Goal: Information Seeking & Learning: Find specific fact

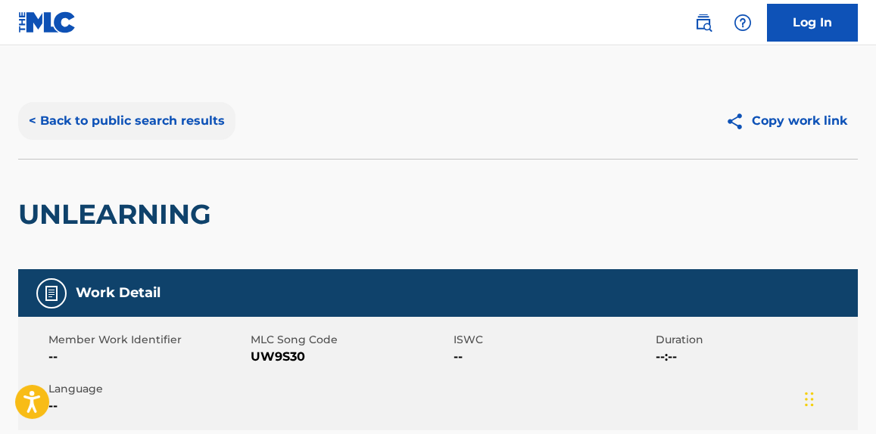
click at [186, 117] on button "< Back to public search results" at bounding box center [126, 121] width 217 height 38
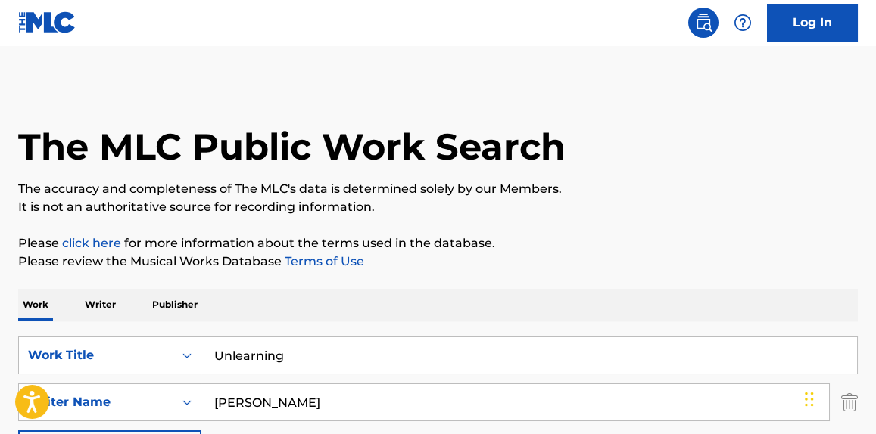
scroll to position [144, 0]
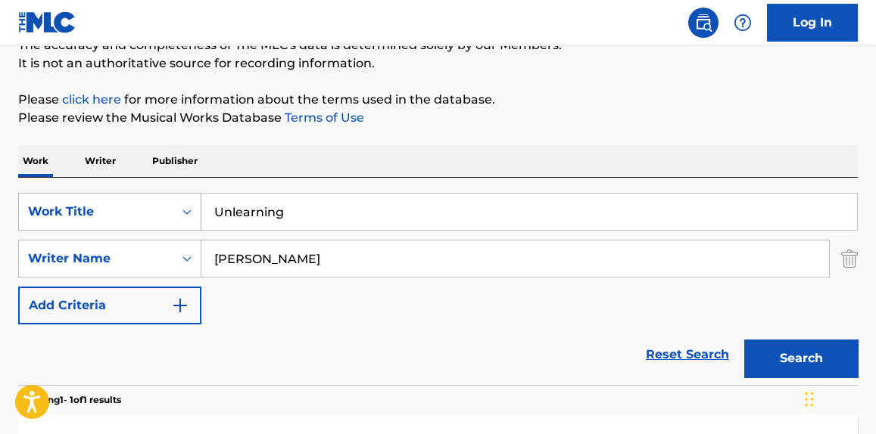
drag, startPoint x: 323, startPoint y: 216, endPoint x: 70, endPoint y: 221, distance: 252.8
click at [70, 221] on div "SearchWithCriteriafe5ef968-577a-4b0d-afca-31d71dcd353a Work Title Unlearning" at bounding box center [437, 212] width 839 height 38
paste input "F MY X (I'M A MESS)"
type input "F MY X (I'M A MESS)"
drag, startPoint x: 705, startPoint y: 151, endPoint x: 649, endPoint y: 193, distance: 70.2
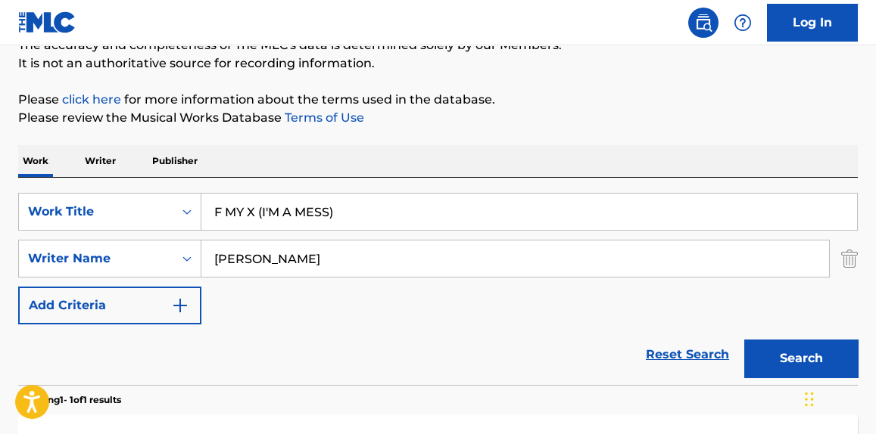
click at [708, 149] on div "Work Writer Publisher" at bounding box center [437, 161] width 839 height 32
drag, startPoint x: 307, startPoint y: 259, endPoint x: 62, endPoint y: 251, distance: 245.4
click at [66, 251] on div "SearchWithCriteriac418b470-bcba-4fd7-ad58-f378cc77f2c9 Writer Name [PERSON_NAME]" at bounding box center [437, 259] width 839 height 38
click at [842, 359] on button "Search" at bounding box center [801, 359] width 114 height 38
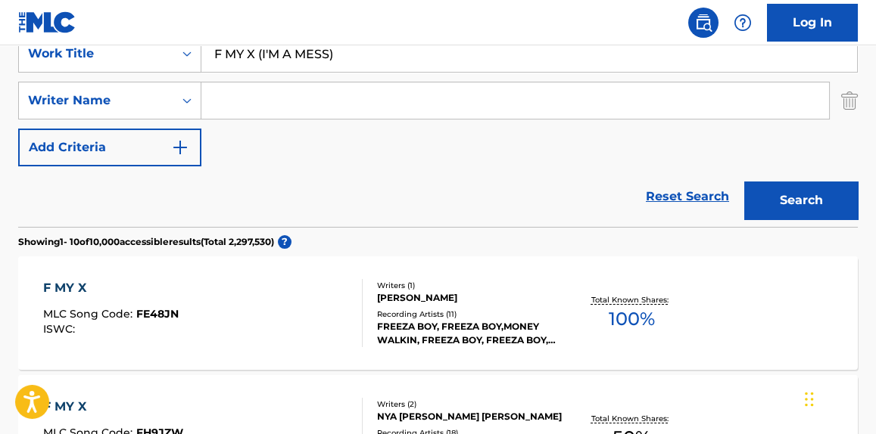
scroll to position [88, 0]
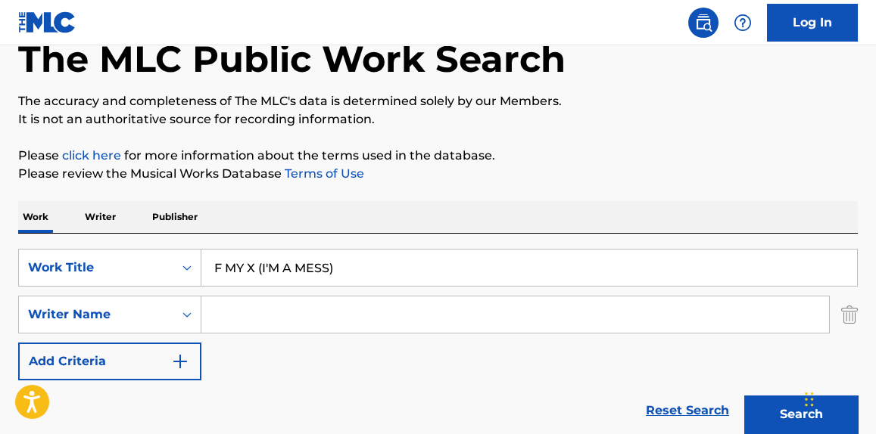
drag, startPoint x: 327, startPoint y: 307, endPoint x: 524, endPoint y: 199, distance: 224.9
click at [328, 303] on input "Search Form" at bounding box center [514, 315] width 627 height 36
paste input "[PERSON_NAME]"
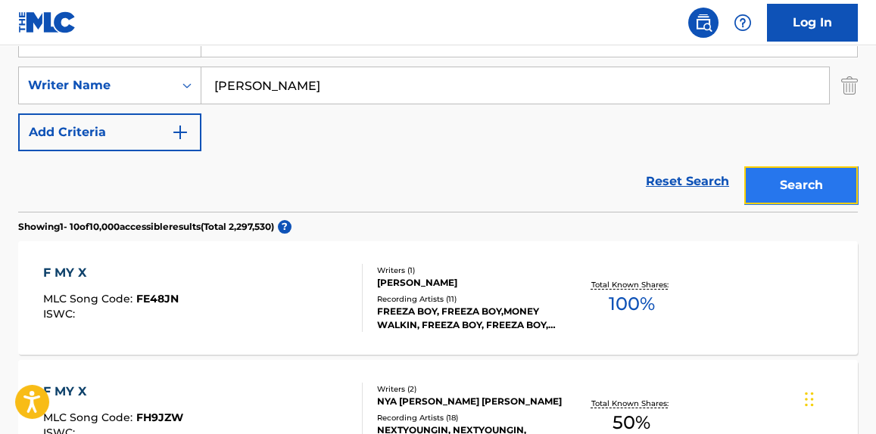
click at [824, 173] on button "Search" at bounding box center [801, 186] width 114 height 38
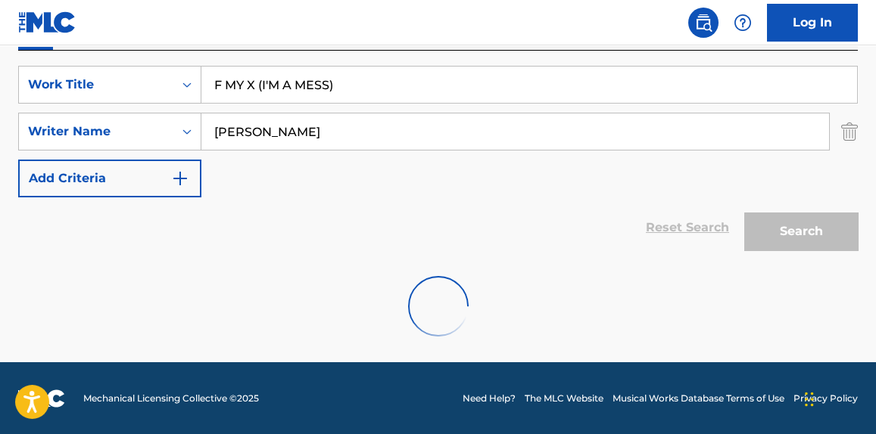
scroll to position [317, 0]
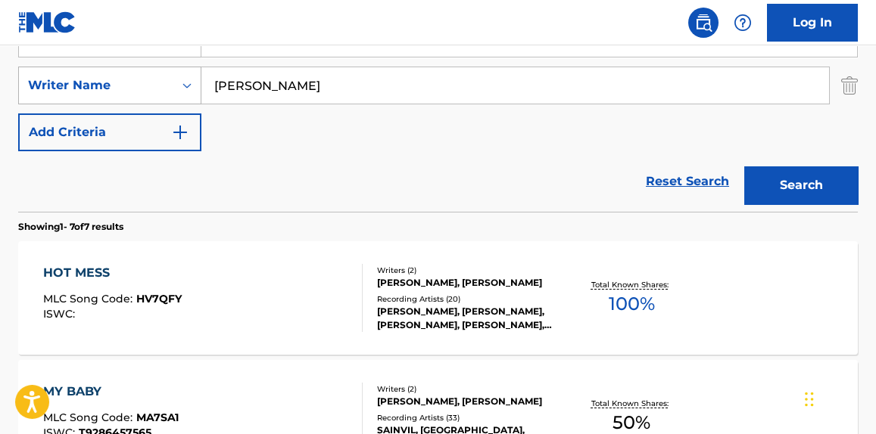
drag, startPoint x: 247, startPoint y: 79, endPoint x: 88, endPoint y: 82, distance: 158.9
click at [88, 82] on div "SearchWithCriteriac418b470-bcba-4fd7-ad58-f378cc77f2c9 Writer Name [PERSON_NAME]" at bounding box center [437, 86] width 839 height 38
type input "[PERSON_NAME]"
click at [855, 176] on button "Search" at bounding box center [801, 186] width 114 height 38
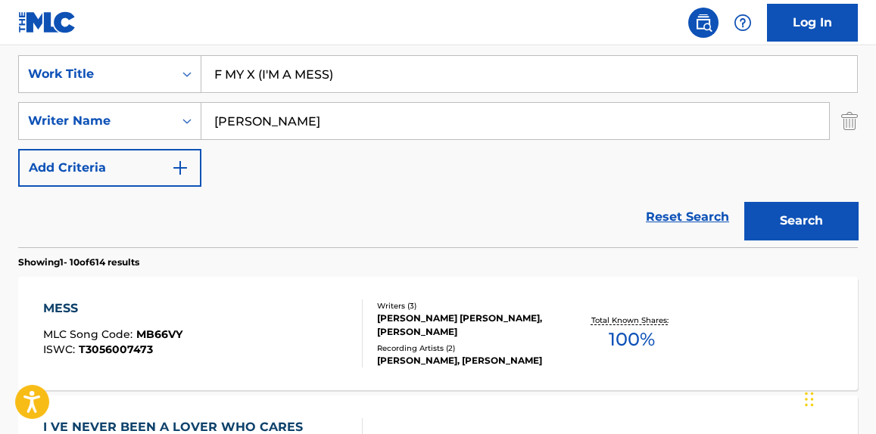
scroll to position [88, 0]
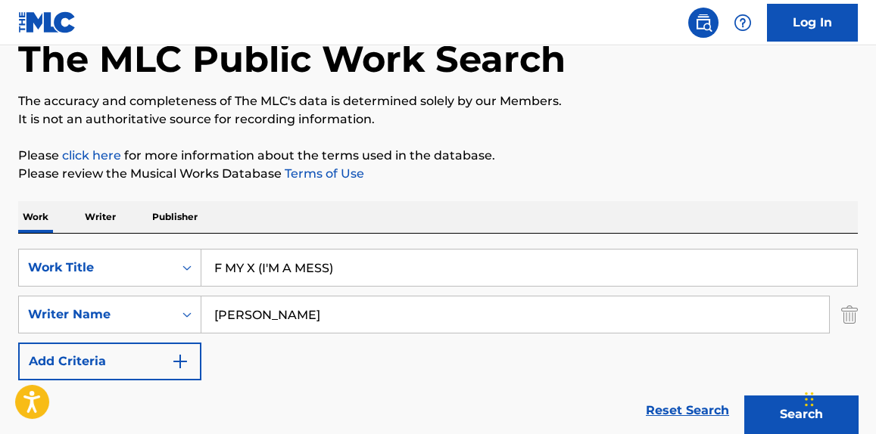
drag, startPoint x: 247, startPoint y: 266, endPoint x: 266, endPoint y: 269, distance: 20.0
click at [246, 266] on input "F MY X (I'M A MESS)" at bounding box center [528, 268] width 655 height 36
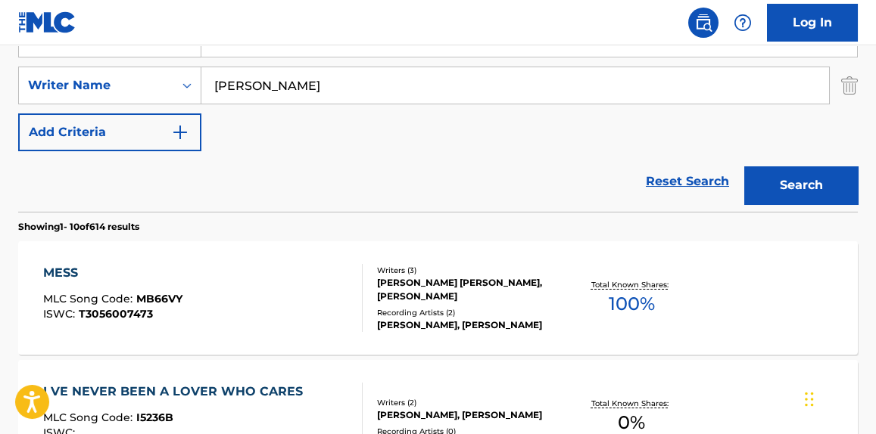
type input "F MY eX (I'M A MESS)"
click at [796, 175] on button "Search" at bounding box center [801, 186] width 114 height 38
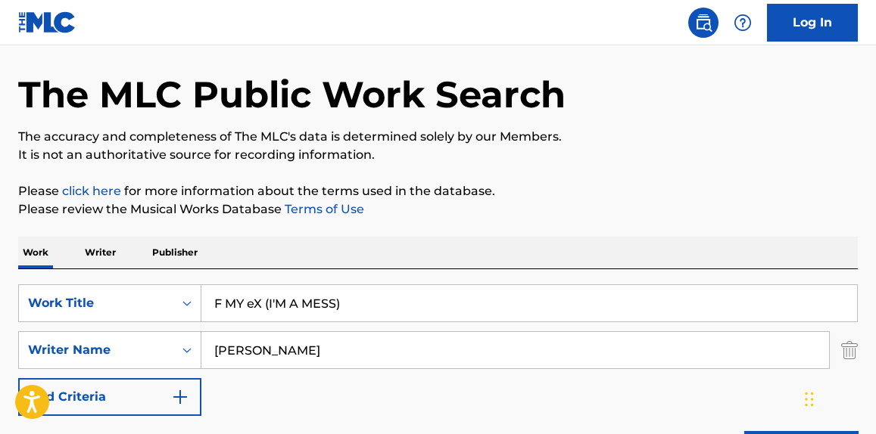
scroll to position [0, 0]
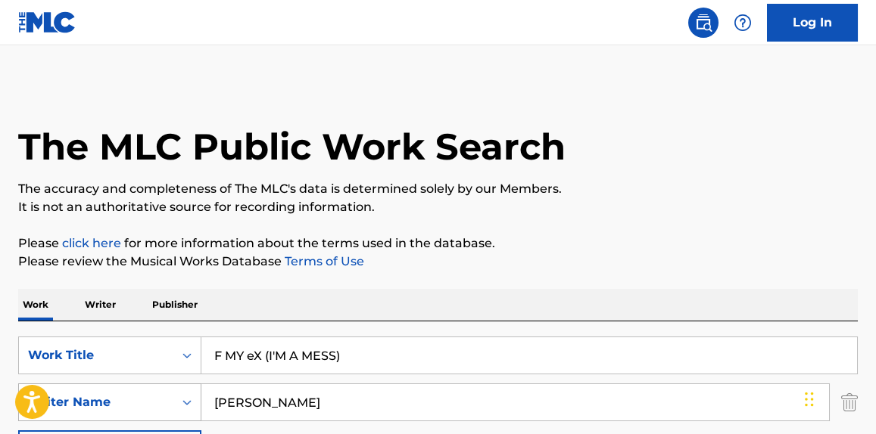
drag, startPoint x: 280, startPoint y: 408, endPoint x: 89, endPoint y: 403, distance: 190.8
click at [89, 403] on div "SearchWithCriteriac418b470-bcba-4fd7-ad58-f378cc77f2c9 Writer Name [PERSON_NAME]" at bounding box center [437, 403] width 839 height 38
paste input "[PERSON_NAME]"
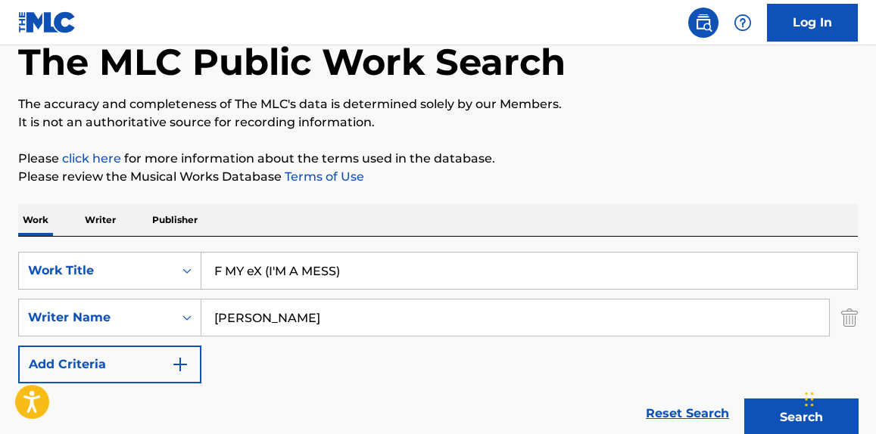
scroll to position [114, 0]
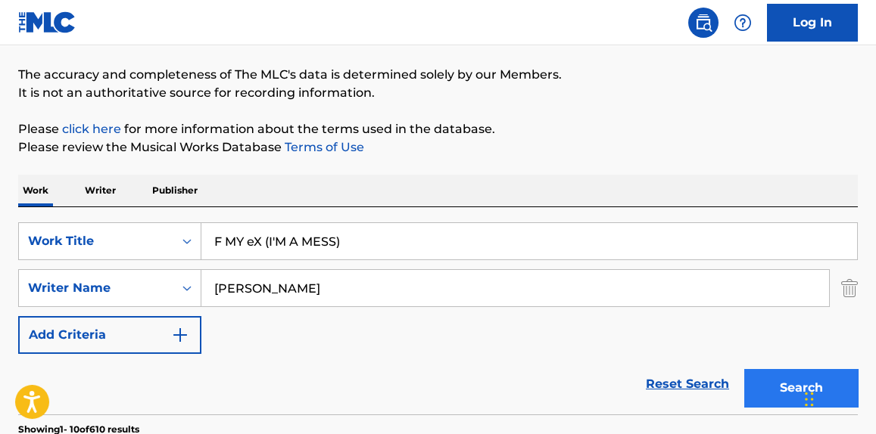
type input "[PERSON_NAME]"
click at [756, 379] on button "Search" at bounding box center [801, 388] width 114 height 38
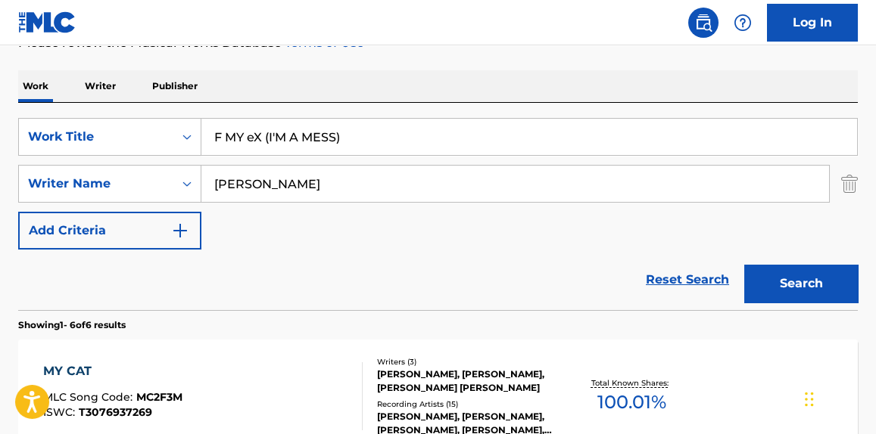
scroll to position [271, 0]
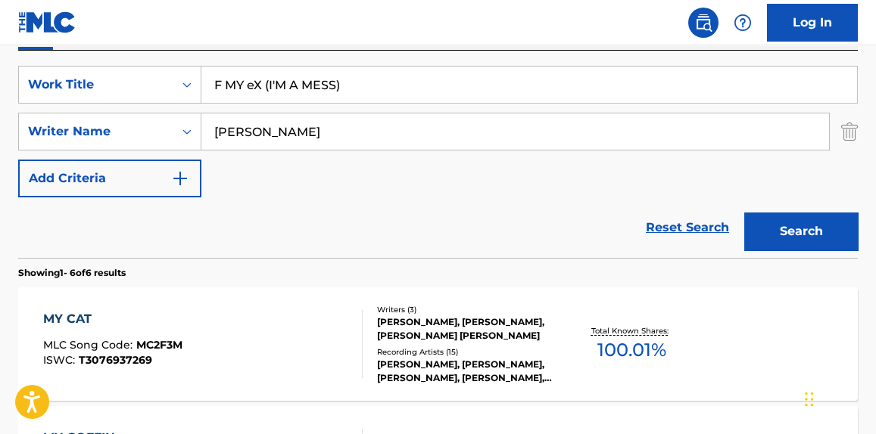
drag, startPoint x: 252, startPoint y: 78, endPoint x: 257, endPoint y: 71, distance: 8.2
click at [257, 71] on input "F MY eX (I'M A MESS)" at bounding box center [528, 85] width 655 height 36
click at [744, 213] on button "Search" at bounding box center [801, 232] width 114 height 38
drag, startPoint x: 369, startPoint y: 84, endPoint x: 258, endPoint y: 86, distance: 110.5
click at [258, 86] on input "F MY X (I'M A MESS)" at bounding box center [528, 85] width 655 height 36
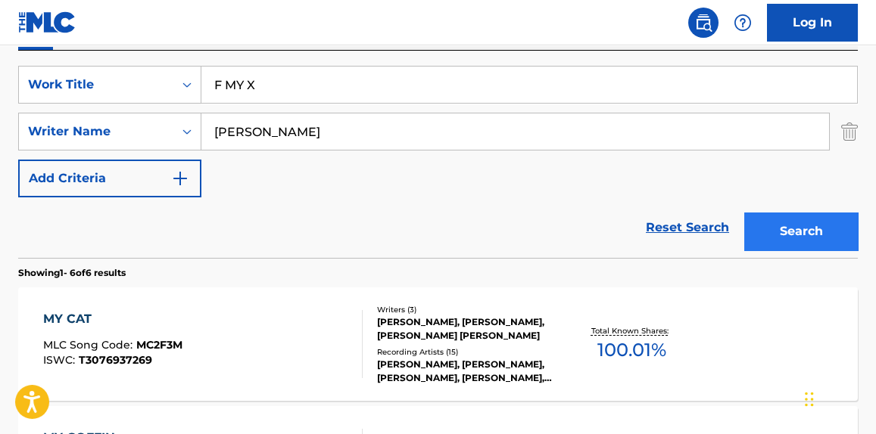
type input "F MY X"
click at [825, 233] on button "Search" at bounding box center [801, 232] width 114 height 38
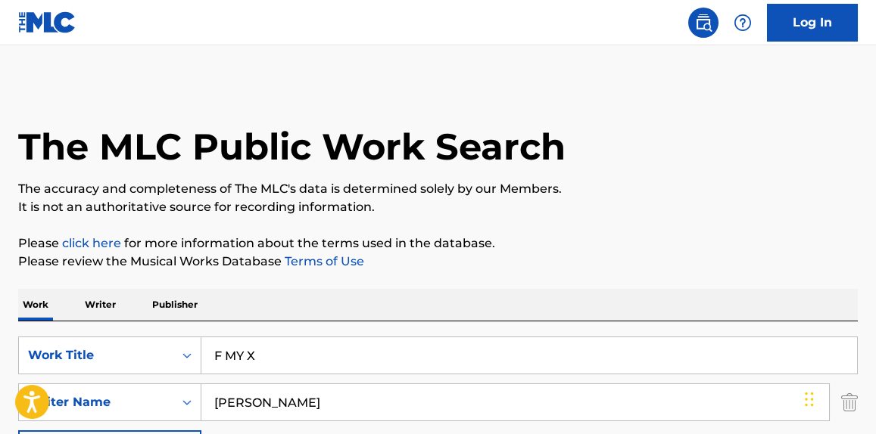
scroll to position [114, 0]
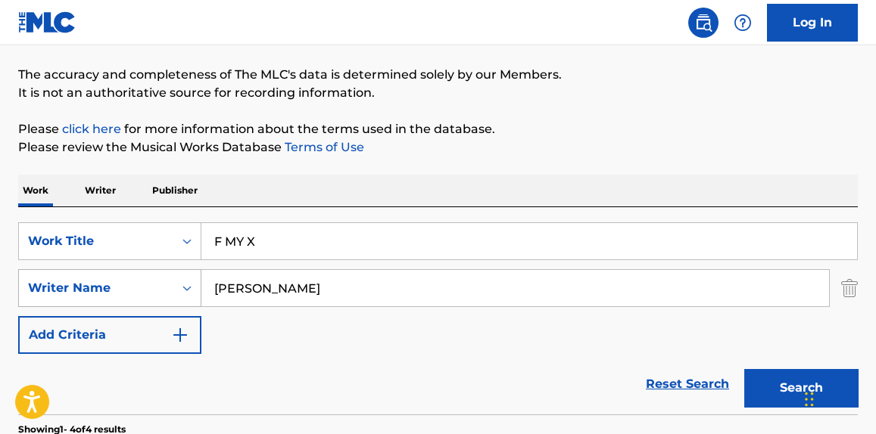
drag, startPoint x: 269, startPoint y: 286, endPoint x: 26, endPoint y: 301, distance: 244.2
click at [40, 299] on div "SearchWithCriteriac418b470-bcba-4fd7-ad58-f378cc77f2c9 Writer Name [PERSON_NAME]" at bounding box center [437, 288] width 839 height 38
click at [744, 369] on button "Search" at bounding box center [801, 388] width 114 height 38
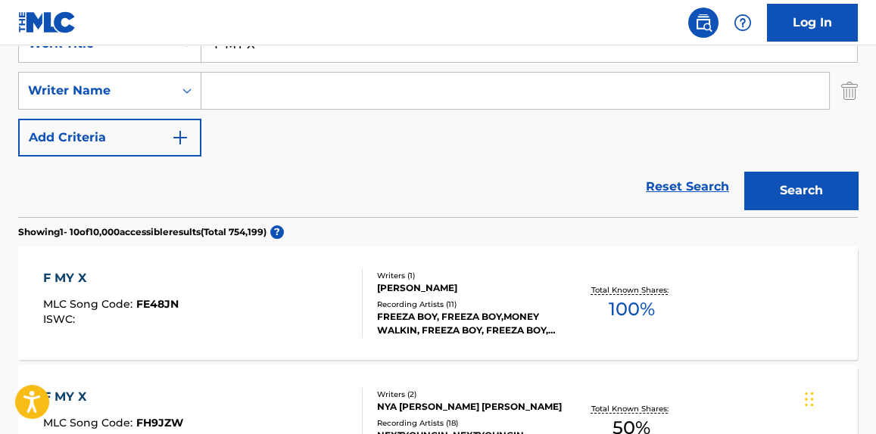
scroll to position [203, 0]
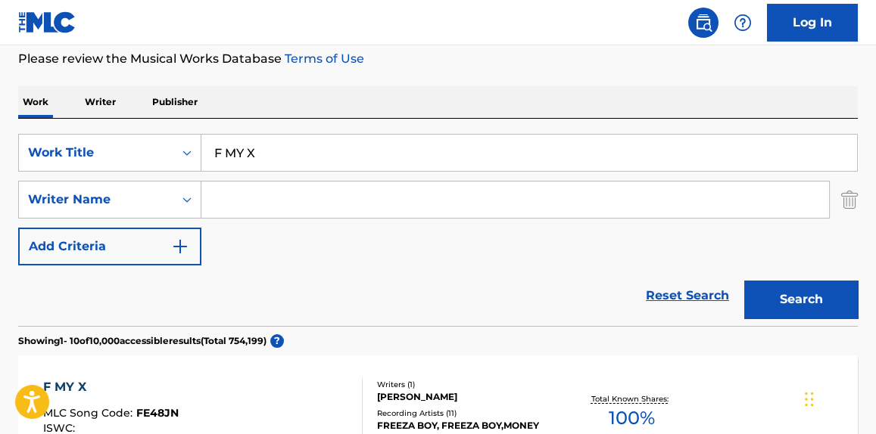
click at [394, 145] on input "F MY X" at bounding box center [528, 153] width 655 height 36
type input "F MY X i'm a mess"
click at [744, 281] on button "Search" at bounding box center [801, 300] width 114 height 38
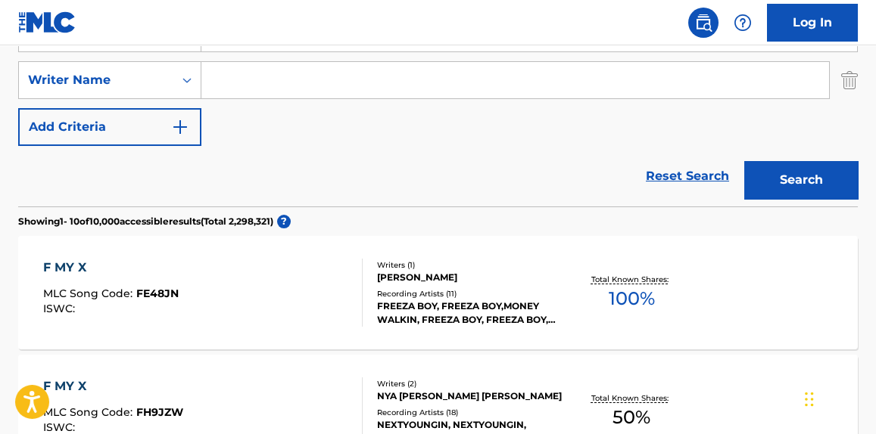
scroll to position [0, 0]
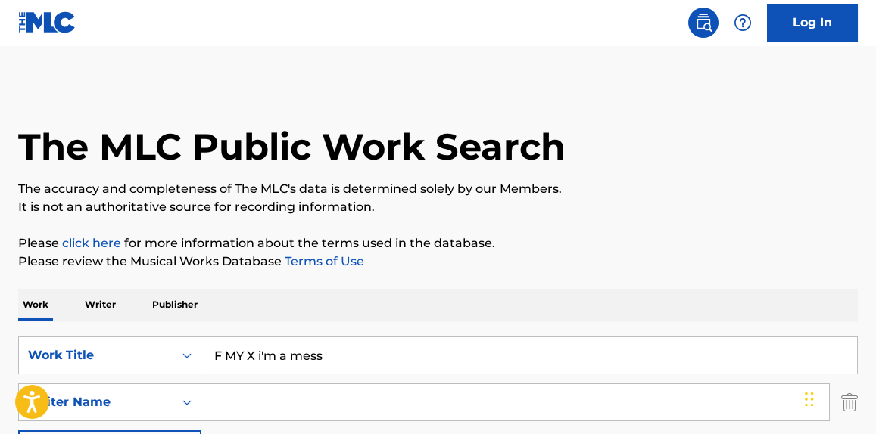
click at [120, 298] on div "Work Writer Publisher" at bounding box center [437, 305] width 839 height 32
click at [102, 303] on p "Writer" at bounding box center [100, 305] width 40 height 32
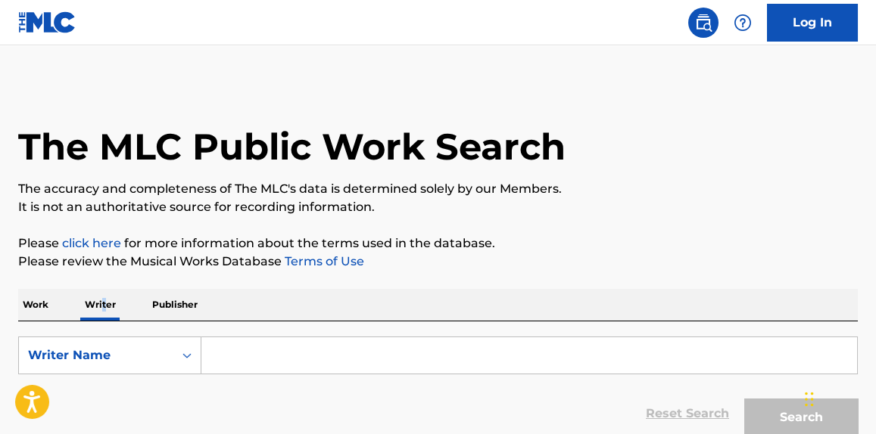
scroll to position [89, 0]
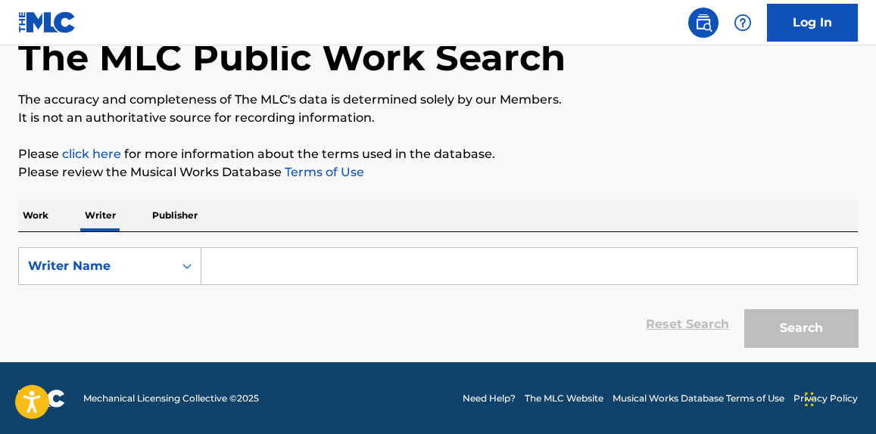
click at [261, 267] on input "Search Form" at bounding box center [528, 266] width 655 height 36
paste input "[PERSON_NAME]"
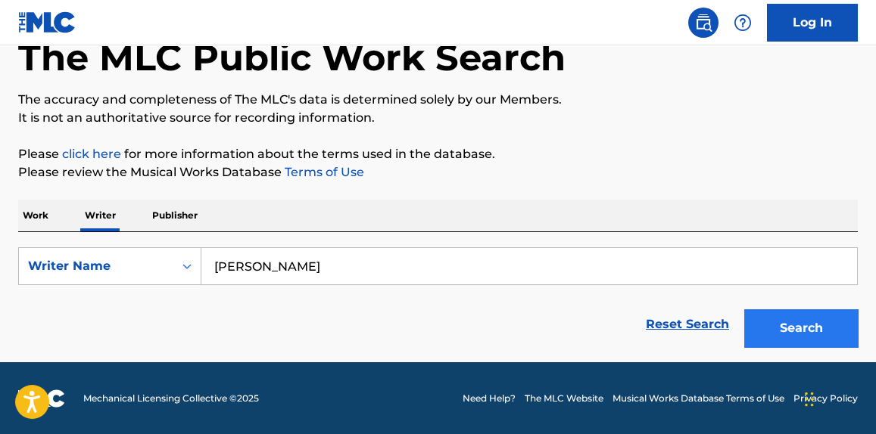
type input "[PERSON_NAME]"
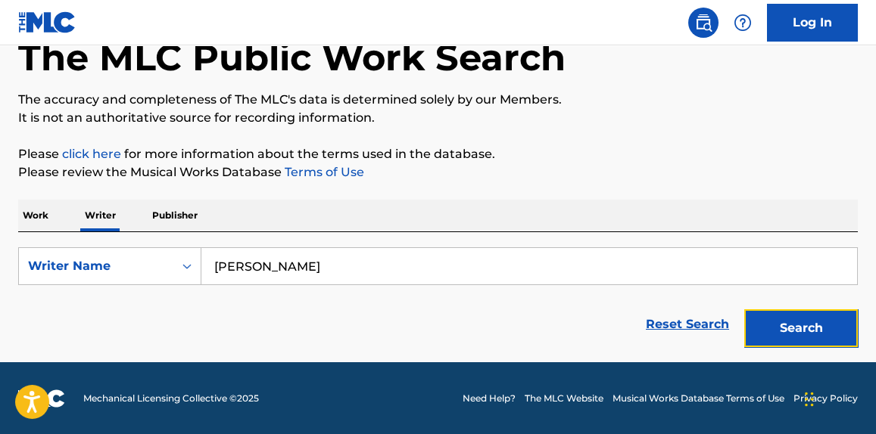
click at [783, 324] on button "Search" at bounding box center [801, 329] width 114 height 38
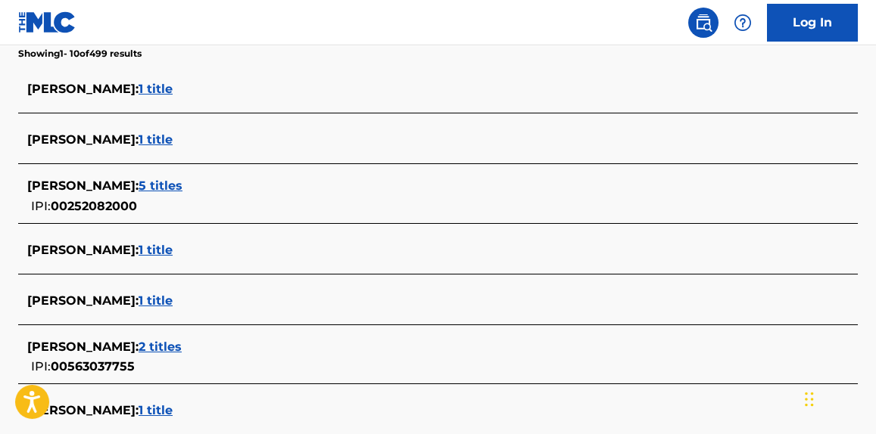
scroll to position [663, 0]
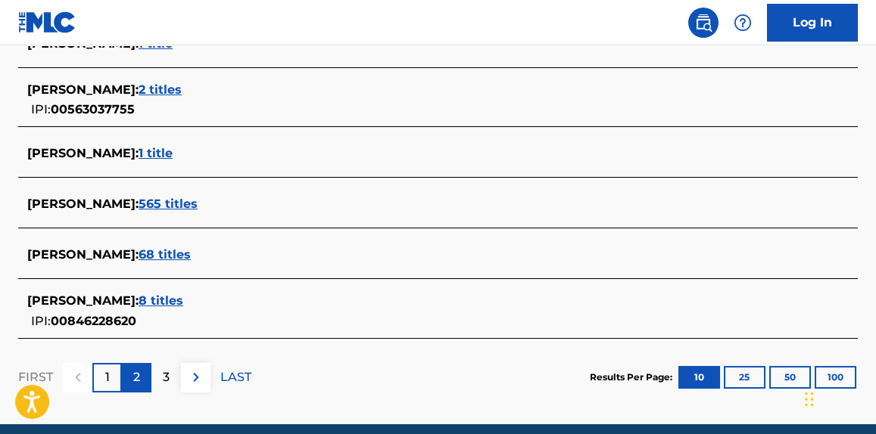
click at [143, 378] on div "2" at bounding box center [137, 378] width 30 height 30
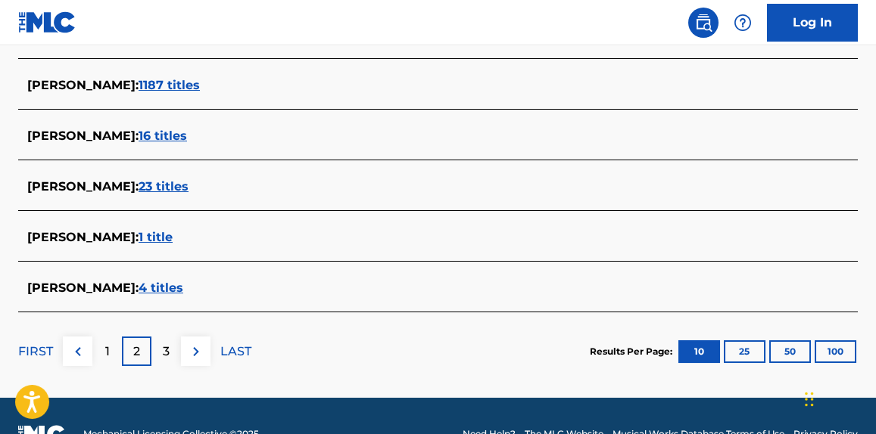
click at [164, 355] on p "3" at bounding box center [166, 352] width 7 height 18
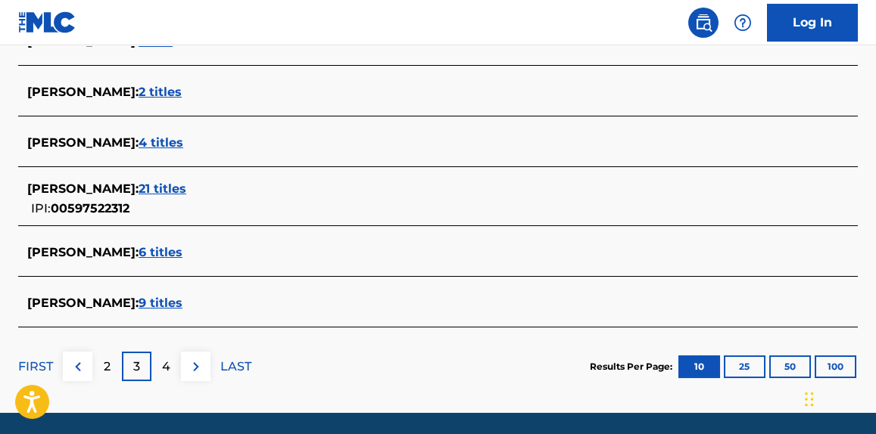
scroll to position [715, 0]
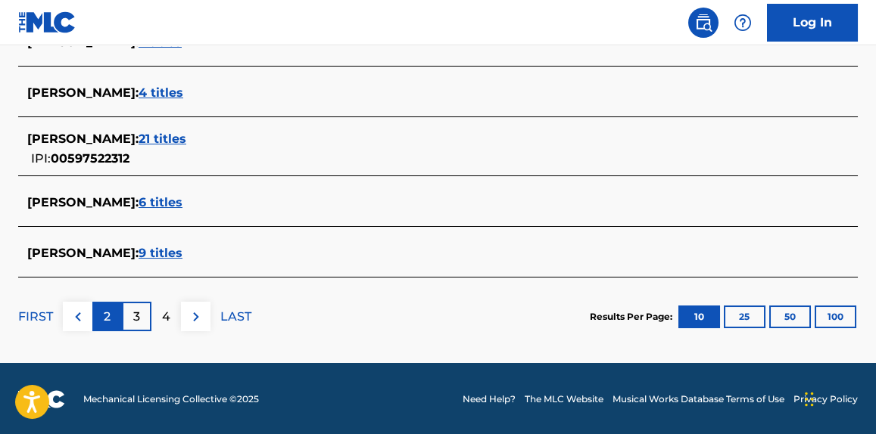
click at [114, 313] on div "2" at bounding box center [107, 317] width 30 height 30
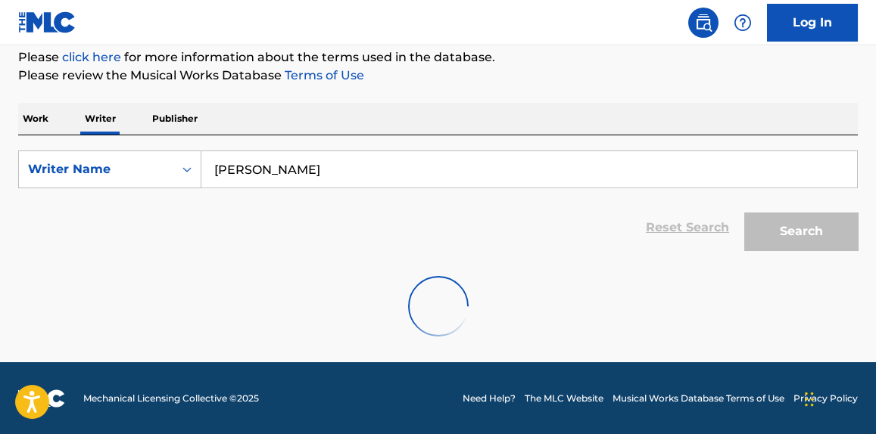
scroll to position [699, 0]
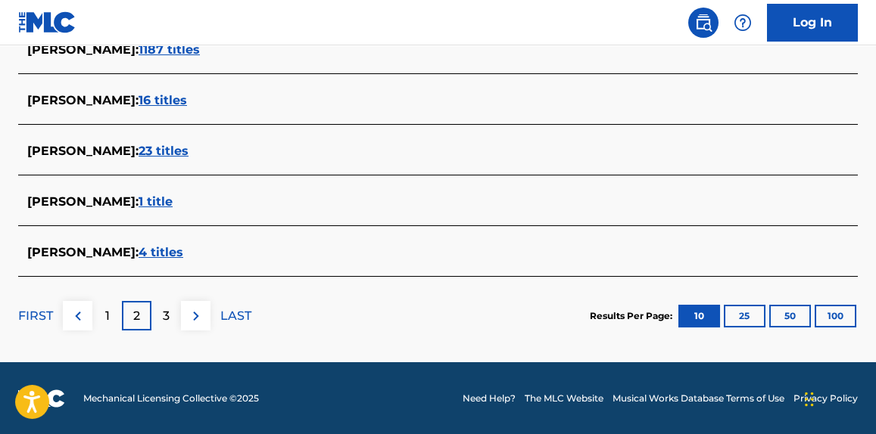
click at [114, 313] on div "1" at bounding box center [107, 316] width 30 height 30
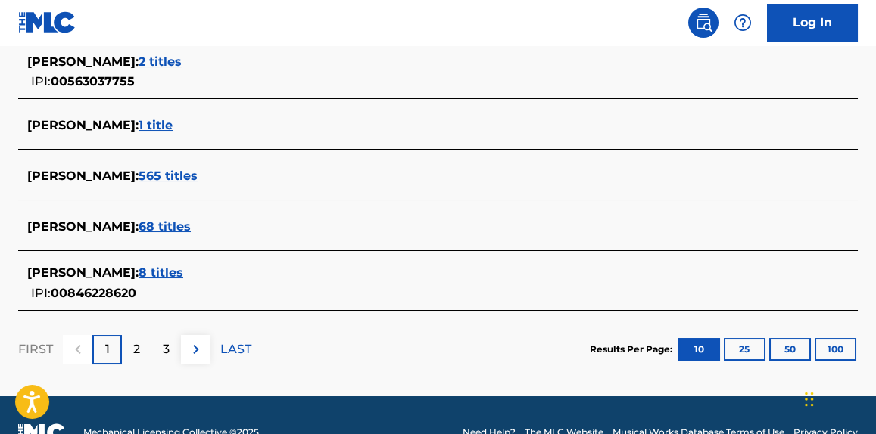
scroll to position [600, 0]
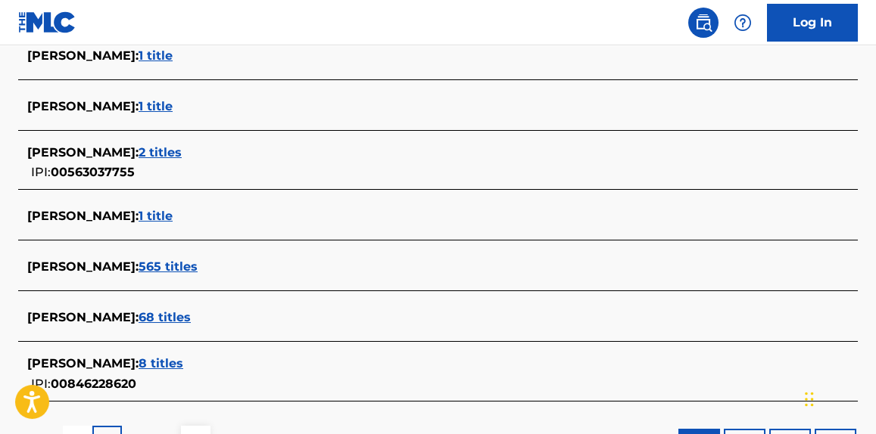
click at [149, 366] on span "8 titles" at bounding box center [160, 363] width 45 height 14
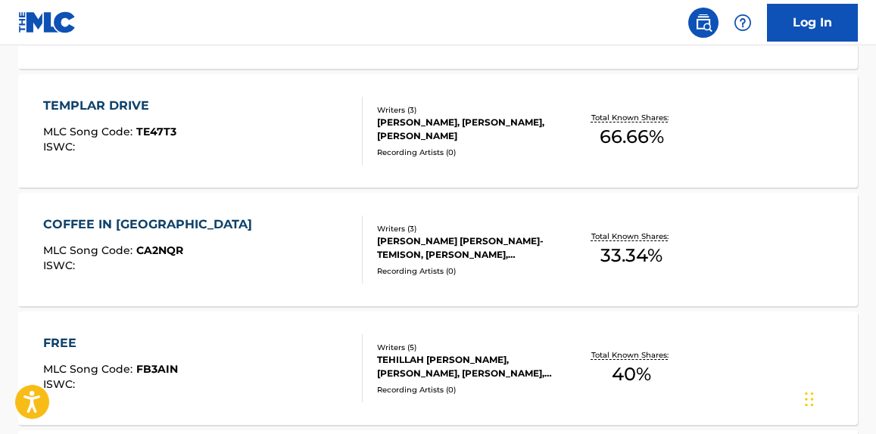
scroll to position [1059, 0]
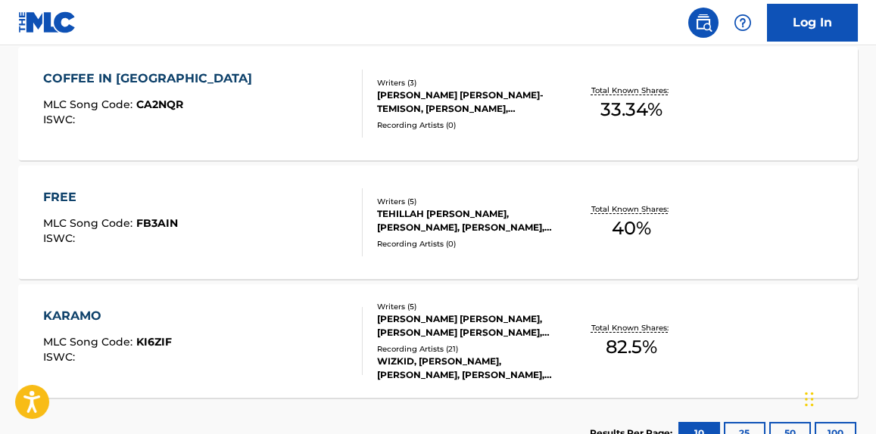
click at [295, 101] on div "COFFEE IN [GEOGRAPHIC_DATA] MLC Song Code : CA2NQR ISWC :" at bounding box center [202, 104] width 319 height 68
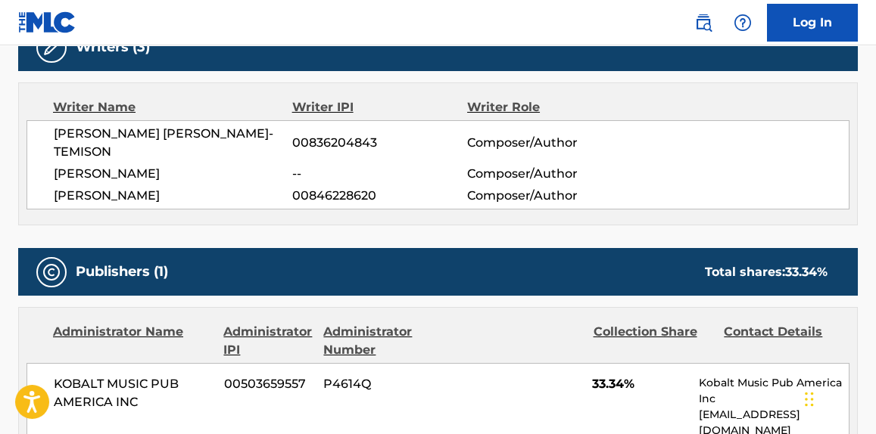
scroll to position [412, 0]
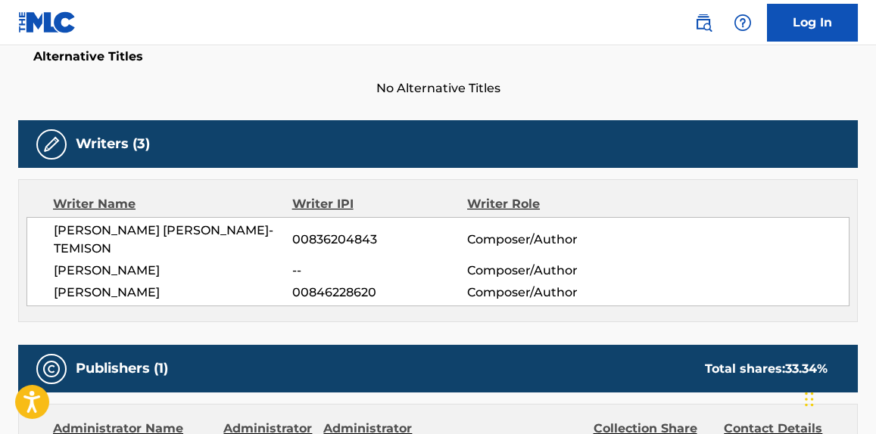
click at [94, 284] on span "[PERSON_NAME]" at bounding box center [173, 293] width 238 height 18
click at [95, 284] on span "[PERSON_NAME]" at bounding box center [173, 293] width 238 height 18
copy div "[PERSON_NAME]"
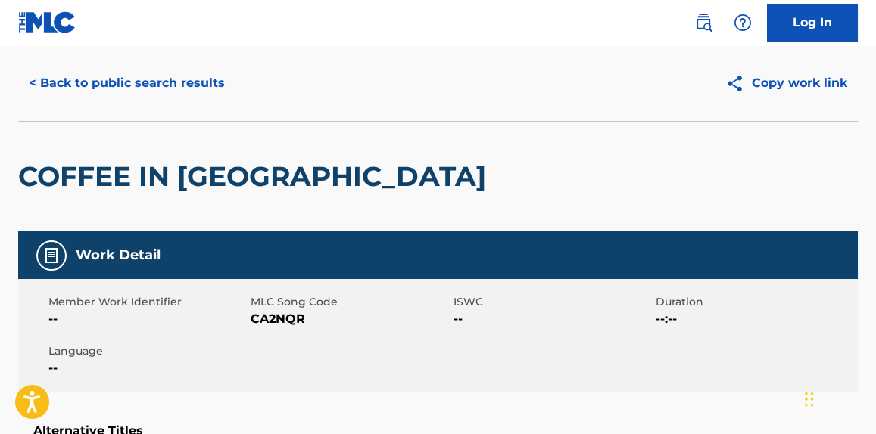
scroll to position [0, 0]
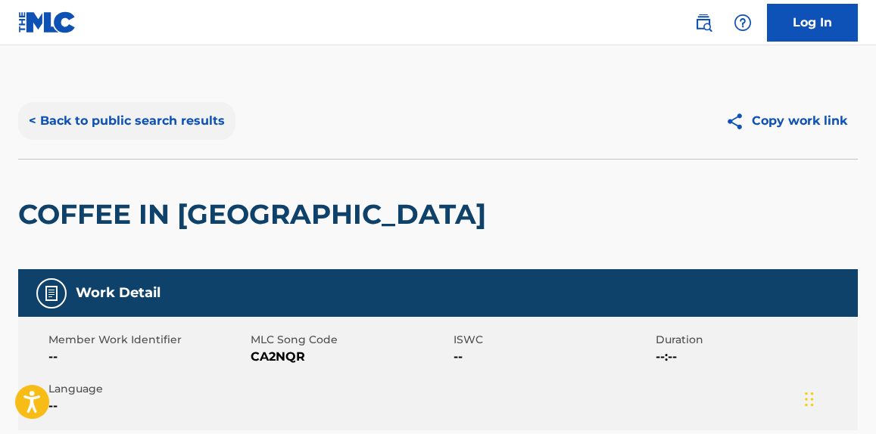
drag, startPoint x: 174, startPoint y: 128, endPoint x: 179, endPoint y: 117, distance: 12.5
click at [179, 117] on button "< Back to public search results" at bounding box center [126, 121] width 217 height 38
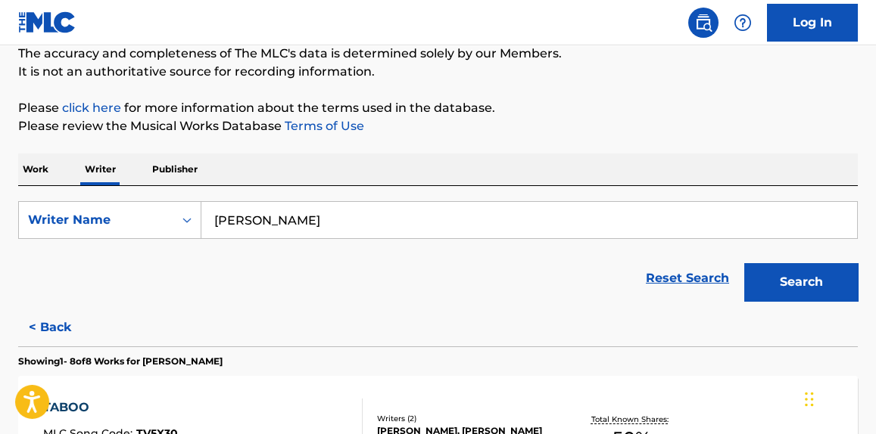
click at [26, 167] on p "Work" at bounding box center [35, 170] width 35 height 32
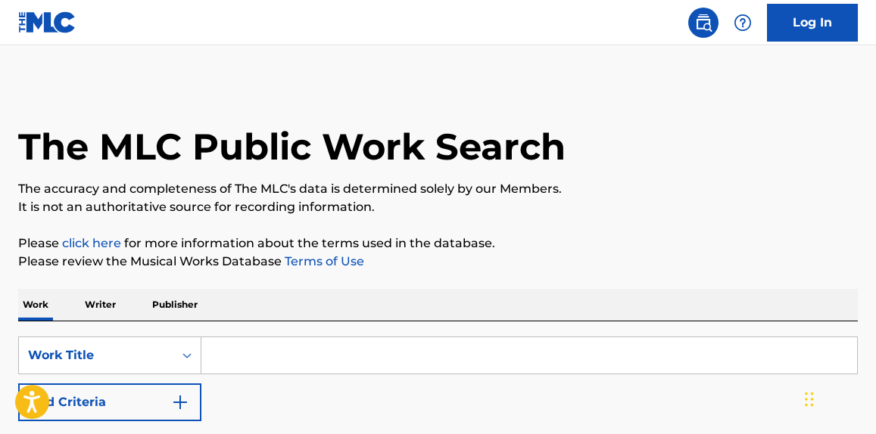
click at [336, 367] on input "Search Form" at bounding box center [528, 356] width 655 height 36
paste input "Karamo"
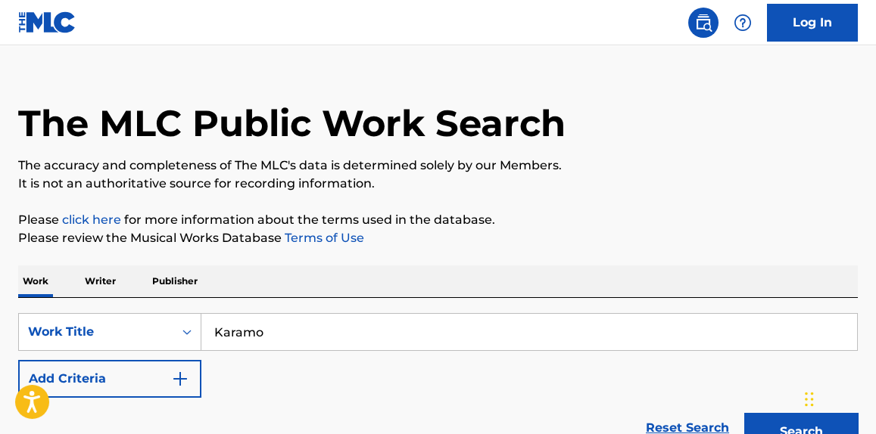
scroll to position [175, 0]
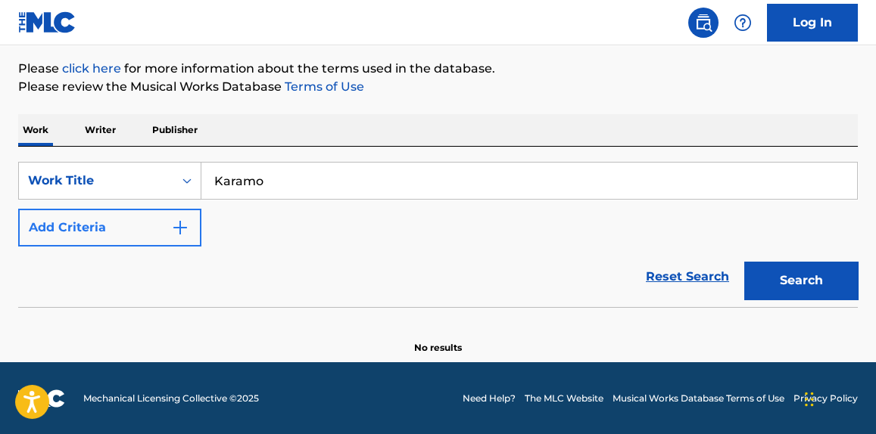
type input "Karamo"
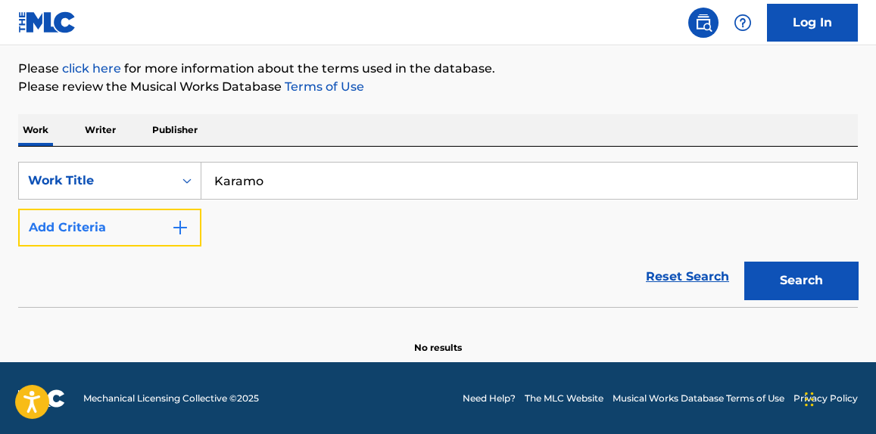
click at [128, 235] on button "Add Criteria" at bounding box center [109, 228] width 183 height 38
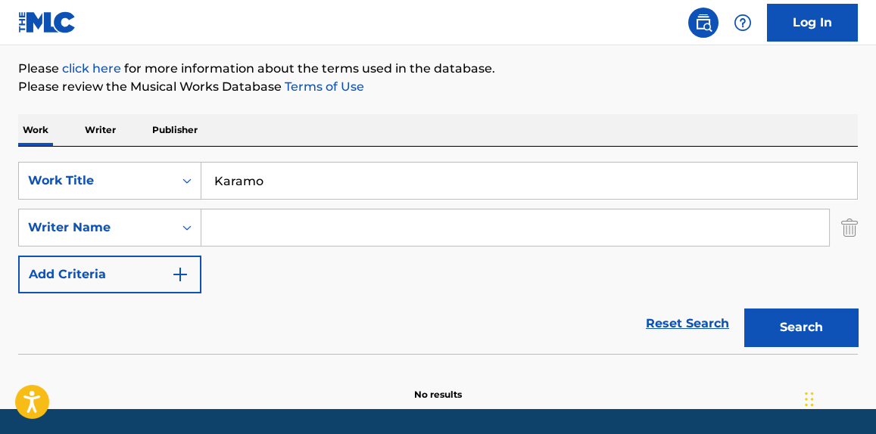
click at [310, 235] on input "Search Form" at bounding box center [514, 228] width 627 height 36
type input "isong"
click at [744, 309] on button "Search" at bounding box center [801, 328] width 114 height 38
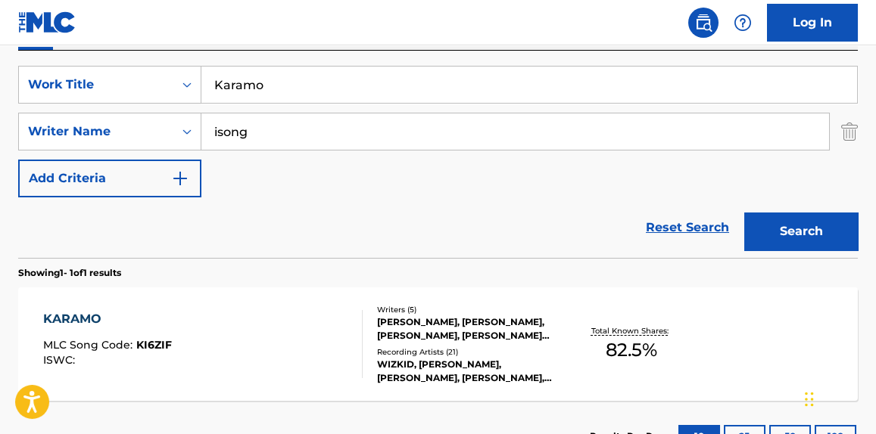
scroll to position [290, 0]
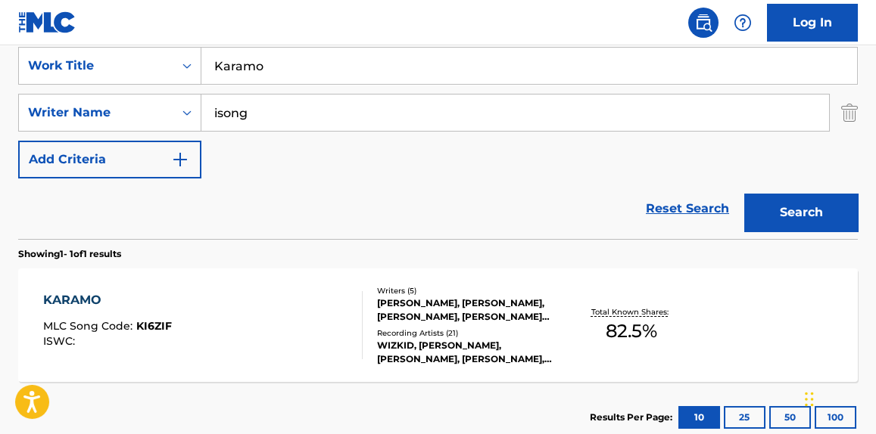
click at [235, 303] on div "KARAMO MLC Song Code : KI6ZIF ISWC :" at bounding box center [202, 325] width 319 height 68
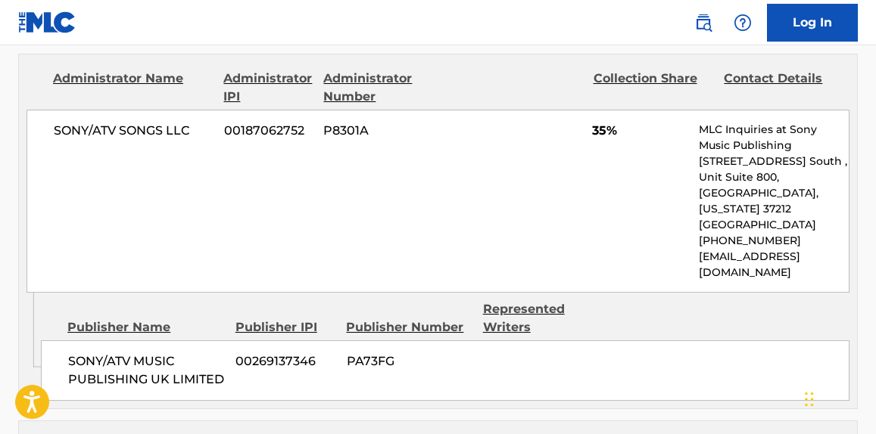
scroll to position [802, 0]
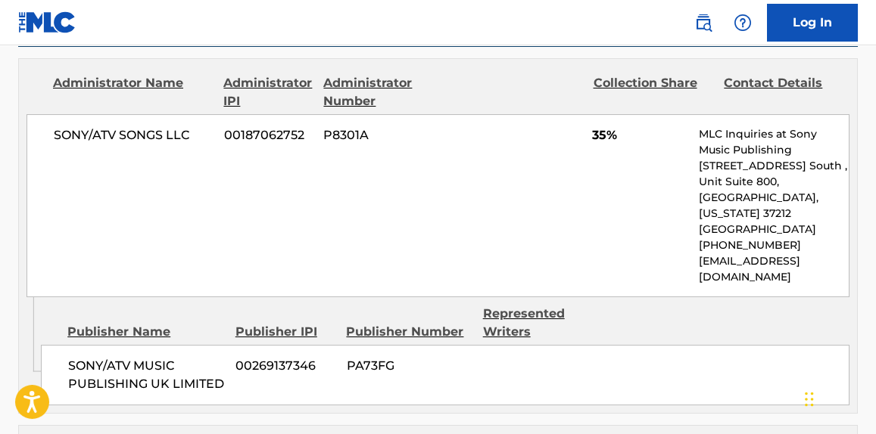
click at [614, 305] on div "Publisher Name Publisher IPI Publisher Number Represented Writers" at bounding box center [445, 323] width 808 height 36
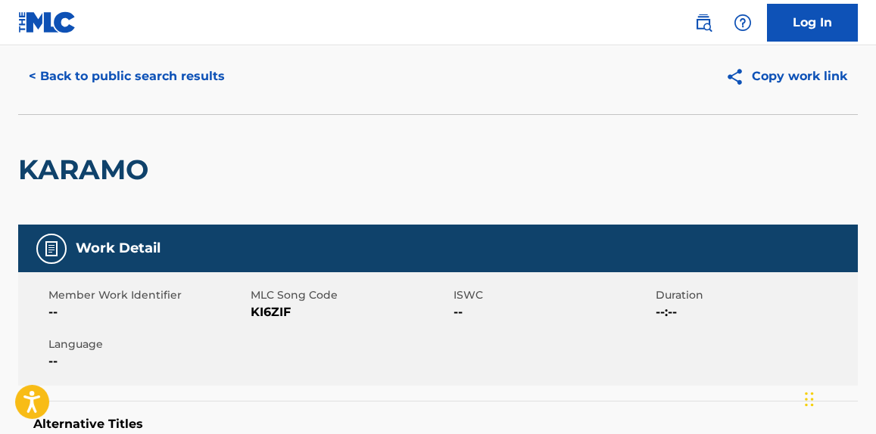
scroll to position [0, 0]
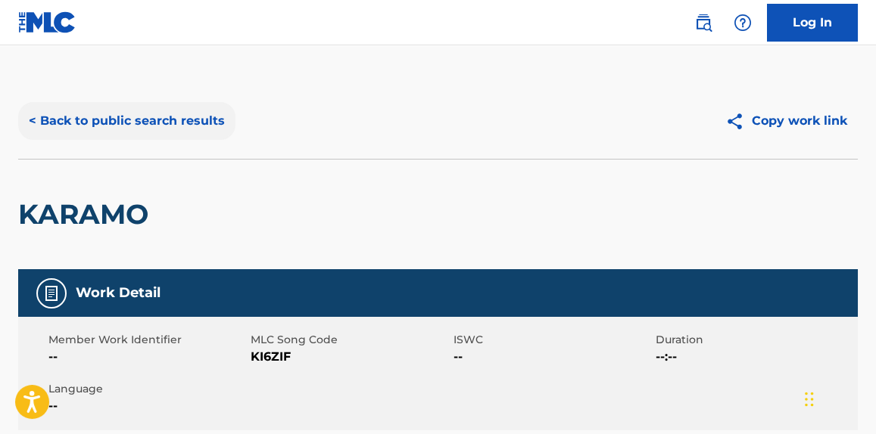
click at [177, 105] on button "< Back to public search results" at bounding box center [126, 121] width 217 height 38
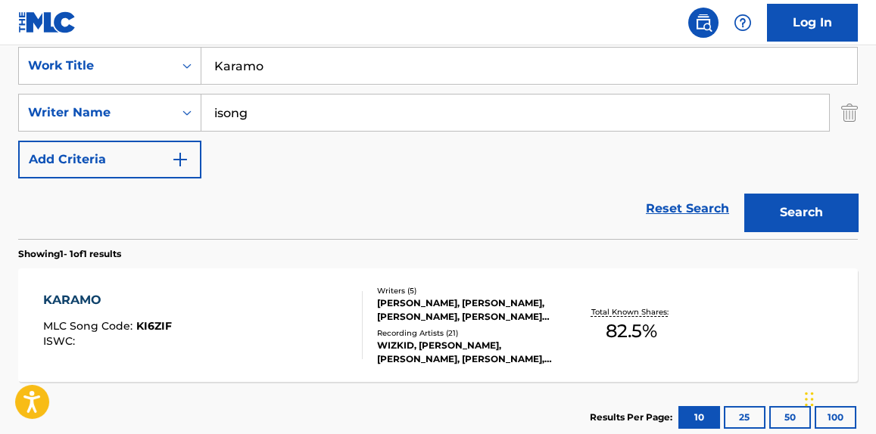
drag, startPoint x: 348, startPoint y: 120, endPoint x: 226, endPoint y: 90, distance: 126.3
click at [103, 118] on div "SearchWithCriteriac418b470-bcba-4fd7-ad58-f378cc77f2c9 Writer Name isong" at bounding box center [437, 113] width 839 height 38
paste input "Peace Oredope"
type input "Peace Oredope"
drag, startPoint x: 299, startPoint y: 72, endPoint x: 0, endPoint y: 91, distance: 299.5
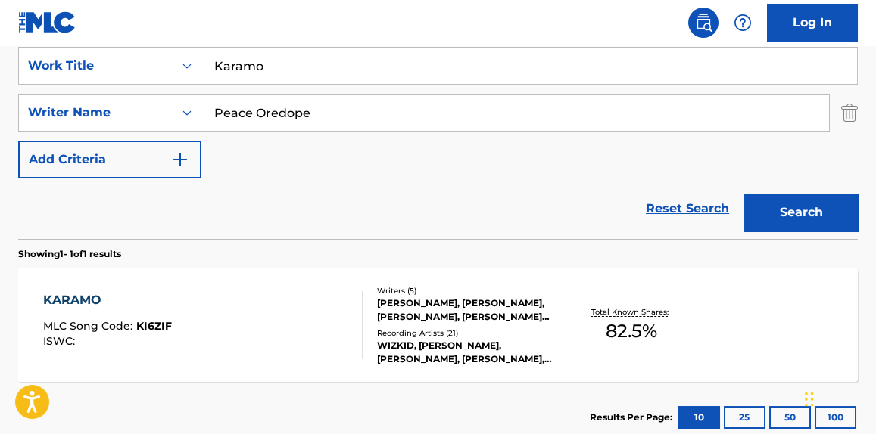
click at [0, 91] on div "The MLC Public Work Search The accuracy and completeness of The MLC's data is d…" at bounding box center [438, 123] width 876 height 660
click at [744, 194] on button "Search" at bounding box center [801, 213] width 114 height 38
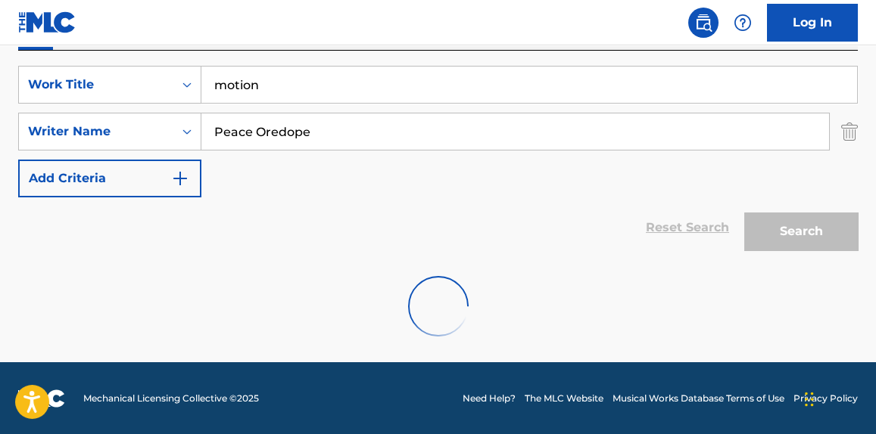
scroll to position [222, 0]
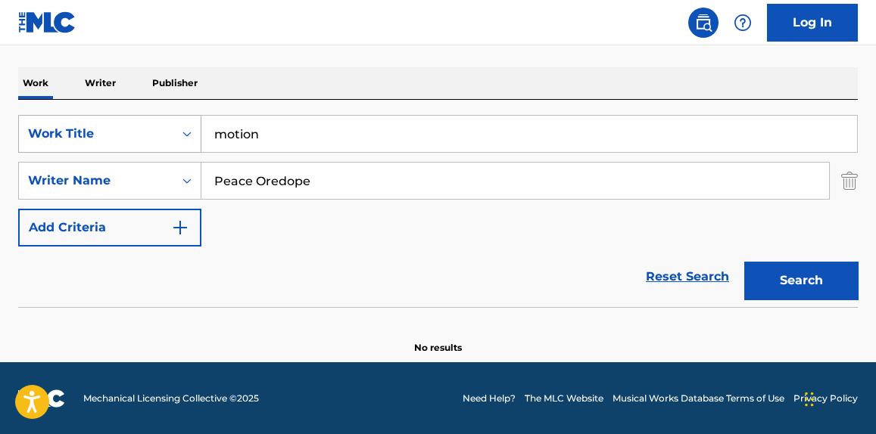
drag, startPoint x: 306, startPoint y: 133, endPoint x: 98, endPoint y: 134, distance: 207.4
click at [98, 134] on div "SearchWithCriteriafe5ef968-577a-4b0d-afca-31d71dcd353a Work Title motion" at bounding box center [437, 134] width 839 height 38
click at [744, 262] on button "Search" at bounding box center [801, 281] width 114 height 38
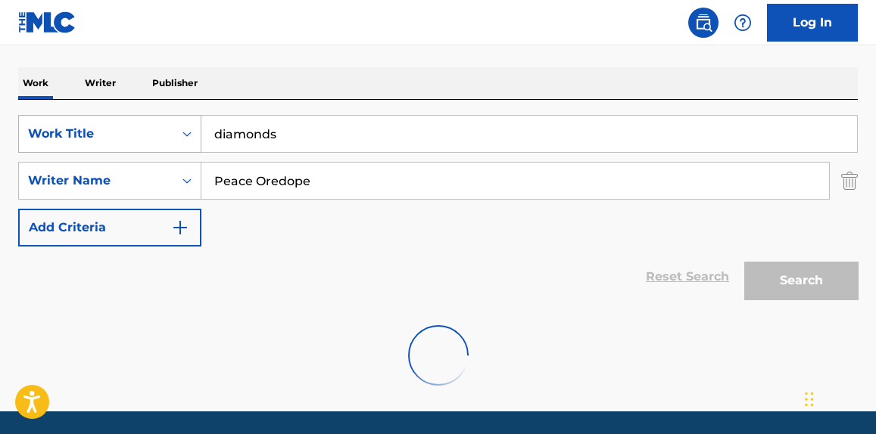
scroll to position [290, 0]
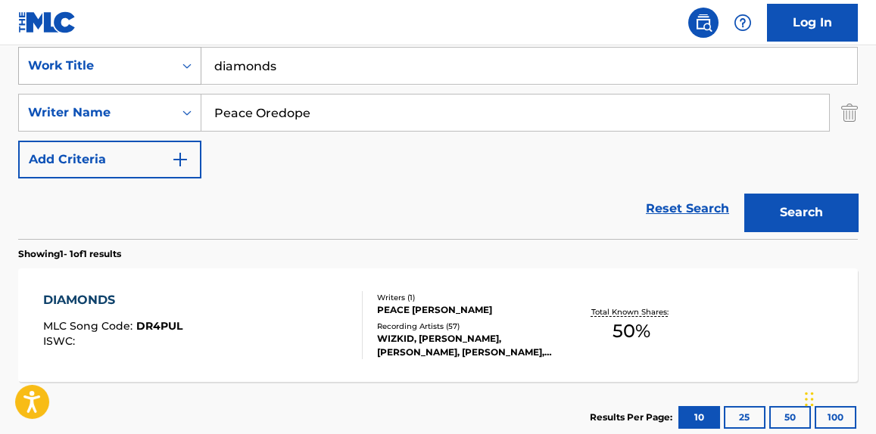
drag, startPoint x: 316, startPoint y: 78, endPoint x: 84, endPoint y: 83, distance: 231.6
click at [84, 83] on div "SearchWithCriteriafe5ef968-577a-4b0d-afca-31d71dcd353a Work Title diamonds" at bounding box center [437, 66] width 839 height 38
paste input "Lose"
type input "Lose"
click at [283, 221] on div "Reset Search Search" at bounding box center [437, 209] width 839 height 61
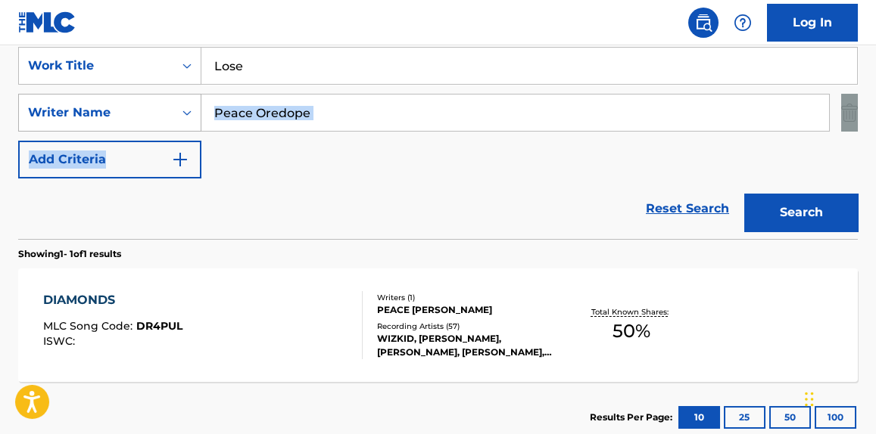
drag, startPoint x: 366, startPoint y: 134, endPoint x: 136, endPoint y: 128, distance: 230.2
click at [133, 128] on div "SearchWithCriteriafe5ef968-577a-4b0d-afca-31d71dcd353a Work Title Lose SearchWi…" at bounding box center [437, 113] width 839 height 132
click at [339, 107] on input "Peace Oredope" at bounding box center [514, 113] width 627 height 36
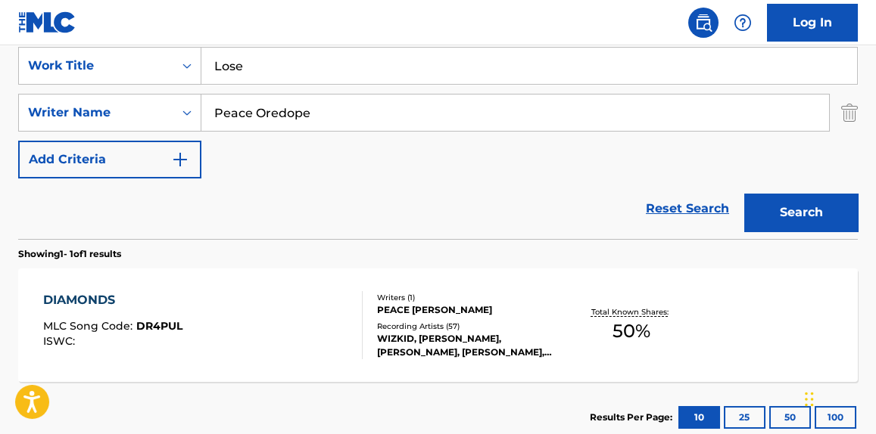
click at [339, 107] on input "Peace Oredope" at bounding box center [514, 113] width 627 height 36
click at [340, 108] on input "Peace Oredope" at bounding box center [514, 113] width 627 height 36
type input "[PERSON_NAME]"
click at [744, 194] on button "Search" at bounding box center [801, 213] width 114 height 38
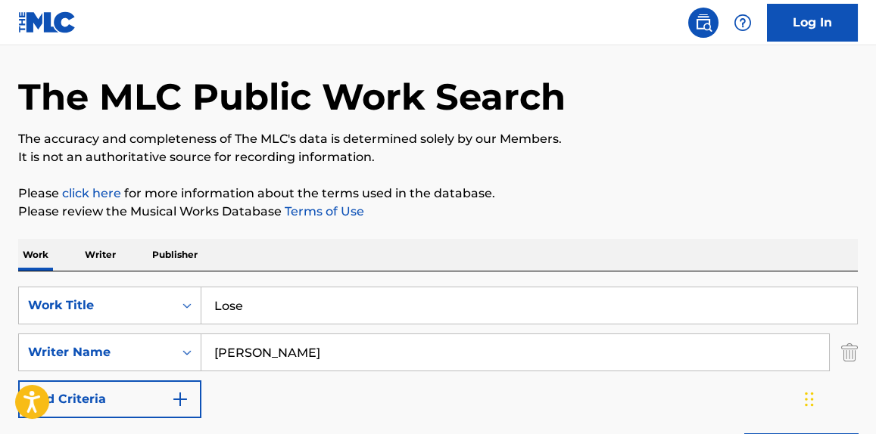
scroll to position [0, 0]
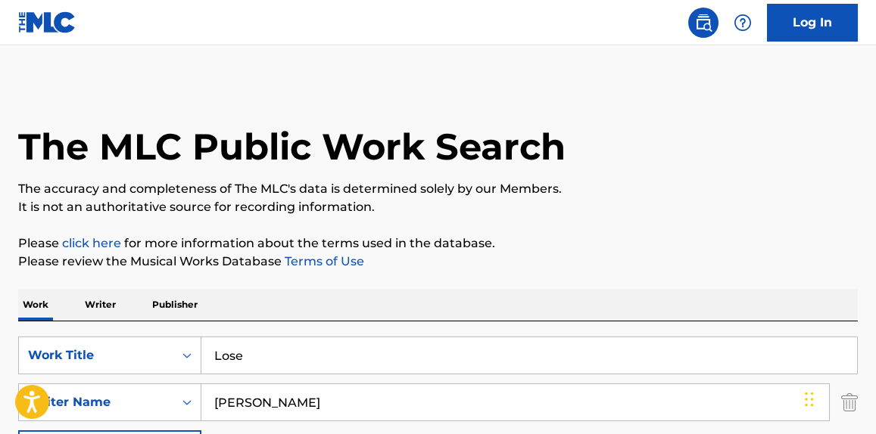
drag, startPoint x: 355, startPoint y: 347, endPoint x: 1, endPoint y: 348, distance: 354.2
paste input "pollen"
type input "pollen"
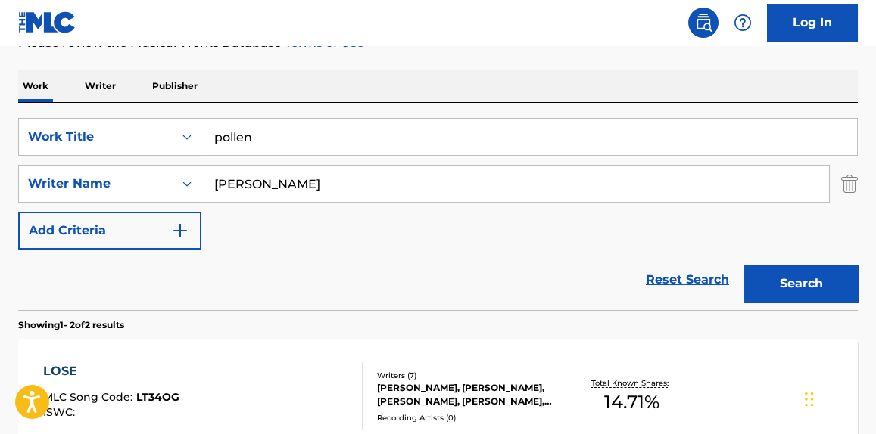
scroll to position [229, 0]
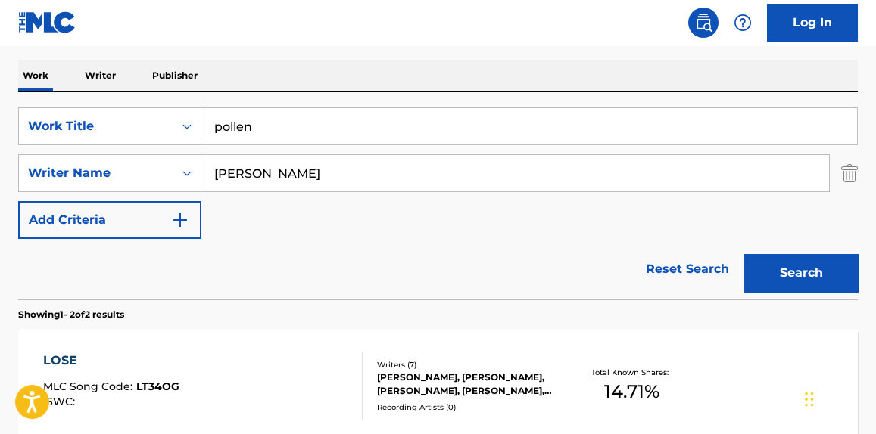
drag, startPoint x: 357, startPoint y: 155, endPoint x: 0, endPoint y: 200, distance: 360.0
click at [0, 173] on div "The MLC Public Work Search The accuracy and completeness of The MLC's data is d…" at bounding box center [438, 243] width 876 height 779
click at [744, 254] on button "Search" at bounding box center [801, 273] width 114 height 38
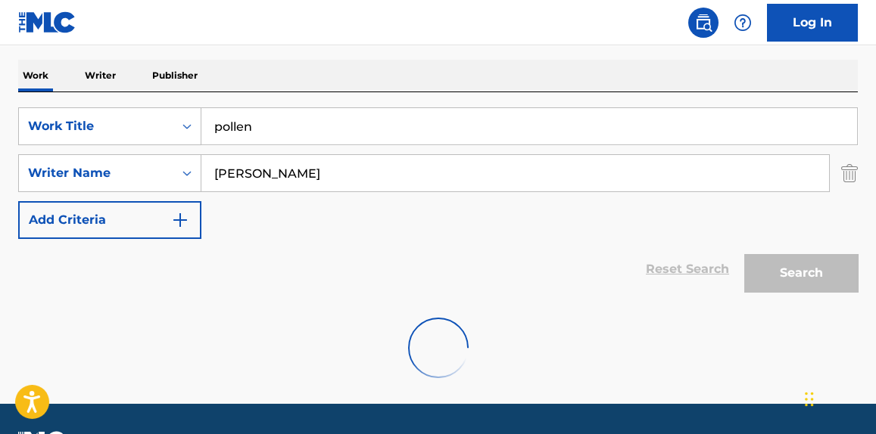
scroll to position [222, 0]
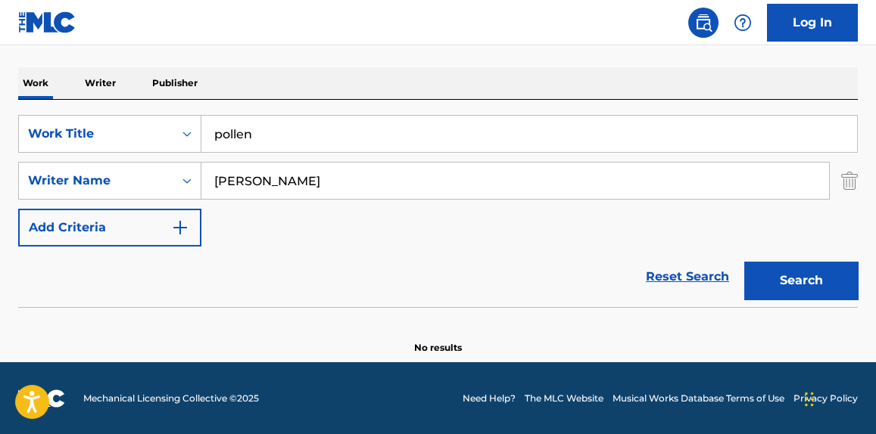
drag, startPoint x: 182, startPoint y: 183, endPoint x: 0, endPoint y: 188, distance: 182.5
click at [8, 184] on div "The MLC Public Work Search The accuracy and completeness of The MLC's data is d…" at bounding box center [438, 108] width 876 height 493
type input "[PERSON_NAME]"
click at [744, 262] on button "Search" at bounding box center [801, 281] width 114 height 38
drag, startPoint x: 336, startPoint y: 126, endPoint x: 87, endPoint y: 135, distance: 249.2
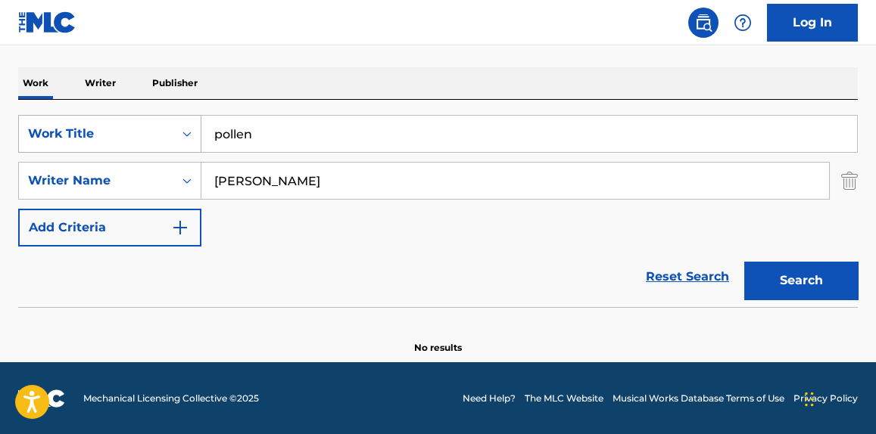
click at [39, 136] on div "SearchWithCriteriafe5ef968-577a-4b0d-afca-31d71dcd353a Work Title pollen" at bounding box center [437, 134] width 839 height 38
paste input "kids"
type input "kids"
drag, startPoint x: 54, startPoint y: 190, endPoint x: 0, endPoint y: 196, distance: 54.1
click at [0, 192] on div "The MLC Public Work Search The accuracy and completeness of The MLC's data is d…" at bounding box center [438, 108] width 876 height 493
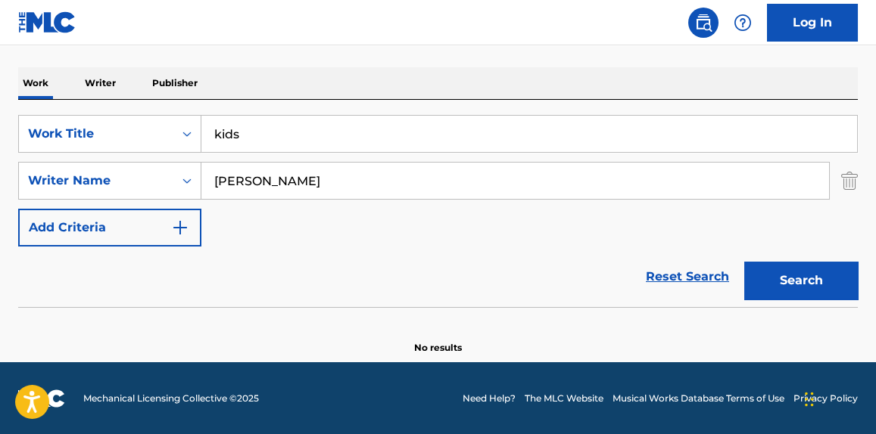
click at [744, 262] on button "Search" at bounding box center [801, 281] width 114 height 38
drag, startPoint x: 335, startPoint y: 183, endPoint x: 184, endPoint y: 213, distance: 154.4
click at [24, 183] on div "SearchWithCriteriac418b470-bcba-4fd7-ad58-f378cc77f2c9 Writer Name [PERSON_NAME]" at bounding box center [437, 181] width 839 height 38
paste input "[PERSON_NAME]"
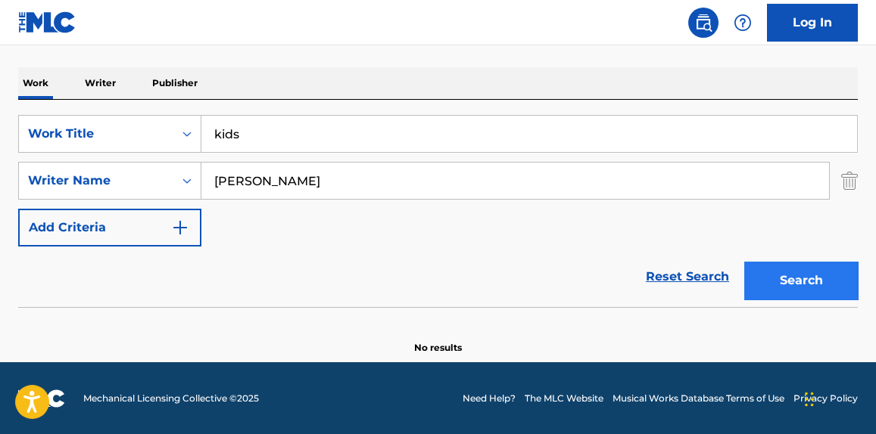
type input "[PERSON_NAME]"
click at [808, 264] on button "Search" at bounding box center [801, 281] width 114 height 38
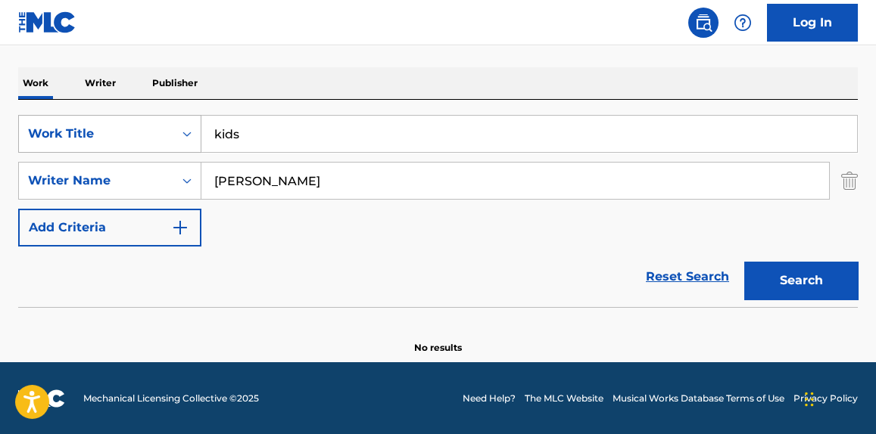
drag, startPoint x: 326, startPoint y: 143, endPoint x: 99, endPoint y: 126, distance: 227.7
click at [77, 147] on div "SearchWithCriteriafe5ef968-577a-4b0d-afca-31d71dcd353a Work Title kids" at bounding box center [437, 134] width 839 height 38
paste input "sore throat"
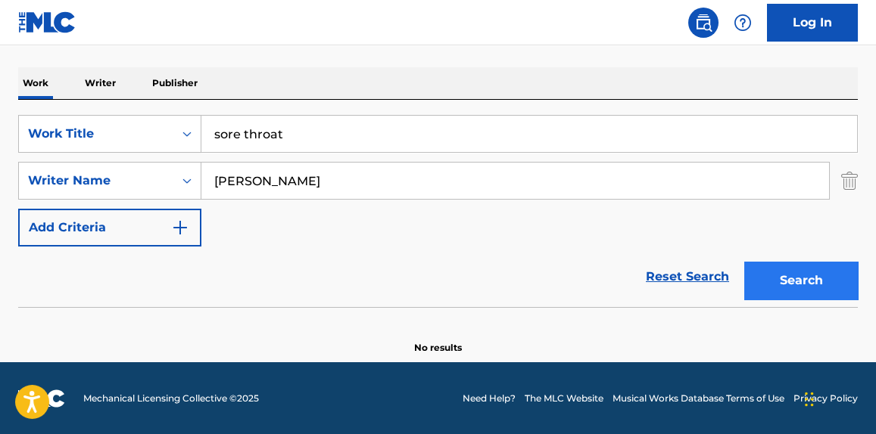
type input "sore throat"
click at [814, 267] on button "Search" at bounding box center [801, 281] width 114 height 38
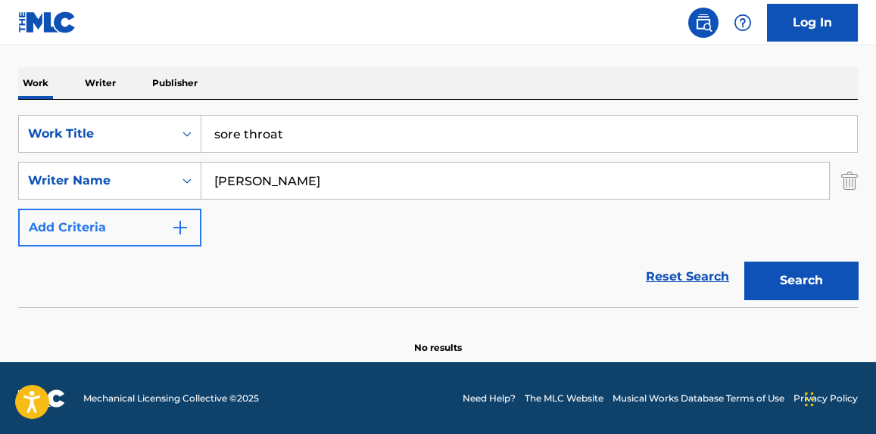
drag, startPoint x: 350, startPoint y: 188, endPoint x: 111, endPoint y: 218, distance: 240.3
click at [111, 218] on div "SearchWithCriteriafe5ef968-577a-4b0d-afca-31d71dcd353a Work Title sore throat S…" at bounding box center [437, 181] width 839 height 132
click at [744, 262] on button "Search" at bounding box center [801, 281] width 114 height 38
drag, startPoint x: 366, startPoint y: 177, endPoint x: 0, endPoint y: 204, distance: 367.3
click at [0, 200] on div "The MLC Public Work Search The accuracy and completeness of The MLC's data is d…" at bounding box center [438, 108] width 876 height 493
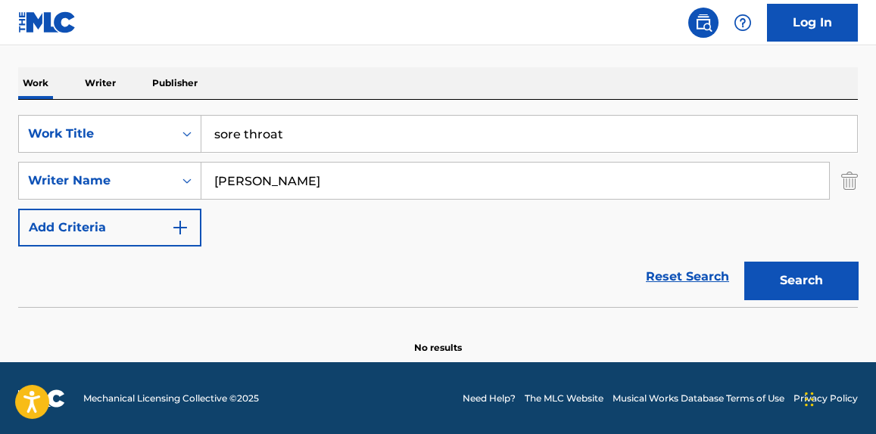
type input "[PERSON_NAME]"
click at [744, 262] on button "Search" at bounding box center [801, 281] width 114 height 38
drag, startPoint x: 322, startPoint y: 121, endPoint x: 74, endPoint y: 142, distance: 248.4
click at [74, 142] on div "SearchWithCriteriafe5ef968-577a-4b0d-afca-31d71dcd353a Work Title sore throat" at bounding box center [437, 134] width 839 height 38
click at [355, 130] on input "sore throat" at bounding box center [528, 134] width 655 height 36
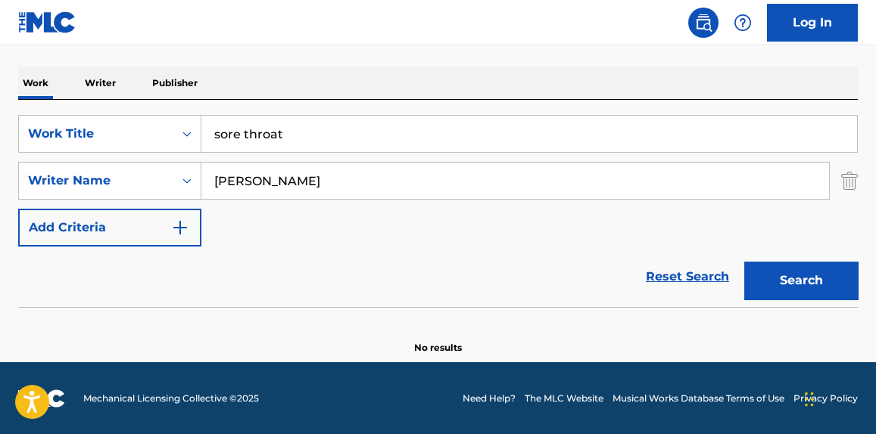
click at [356, 131] on input "sore throat" at bounding box center [528, 134] width 655 height 36
click at [356, 128] on input "sore throat" at bounding box center [528, 134] width 655 height 36
click at [355, 128] on input "sore throat" at bounding box center [528, 134] width 655 height 36
click at [353, 127] on input "sore throat" at bounding box center [528, 134] width 655 height 36
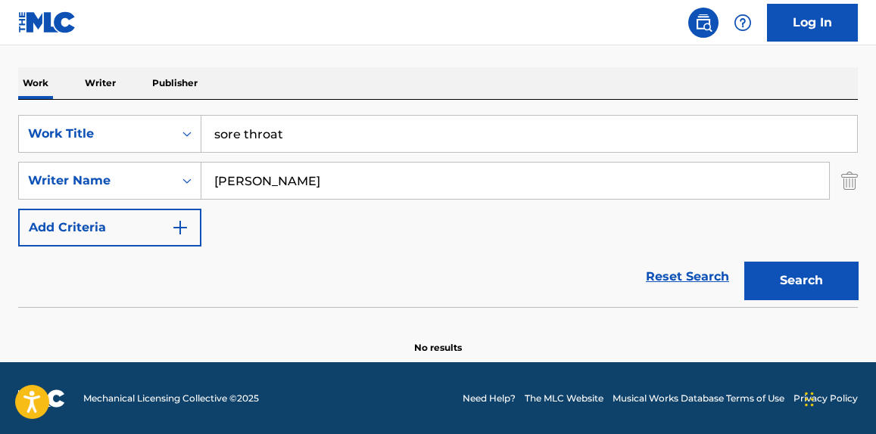
click at [355, 128] on input "sore throat" at bounding box center [528, 134] width 655 height 36
click at [350, 133] on input "sore throat" at bounding box center [528, 134] width 655 height 36
paste input "Beg"
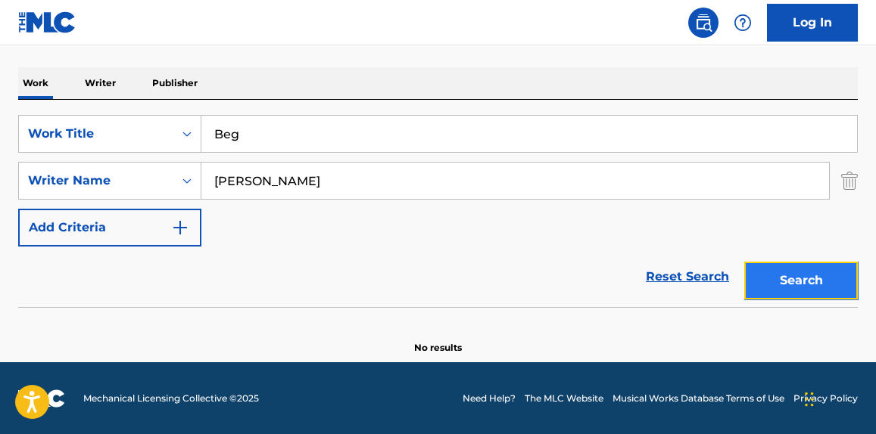
click at [797, 285] on button "Search" at bounding box center [801, 281] width 114 height 38
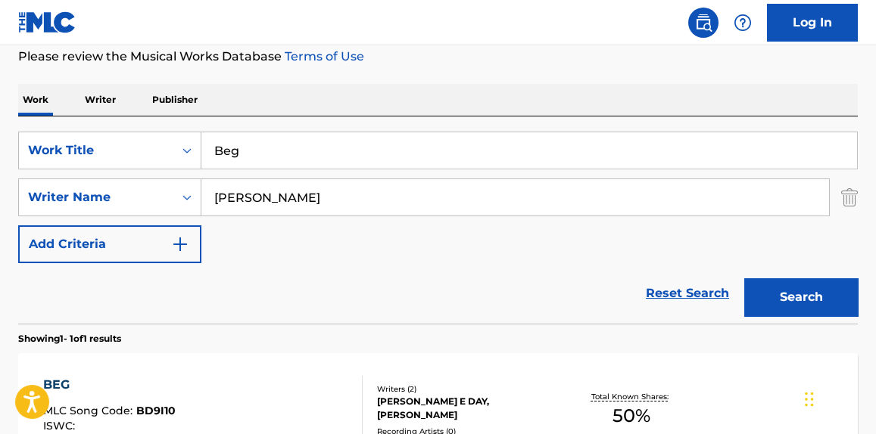
scroll to position [107, 0]
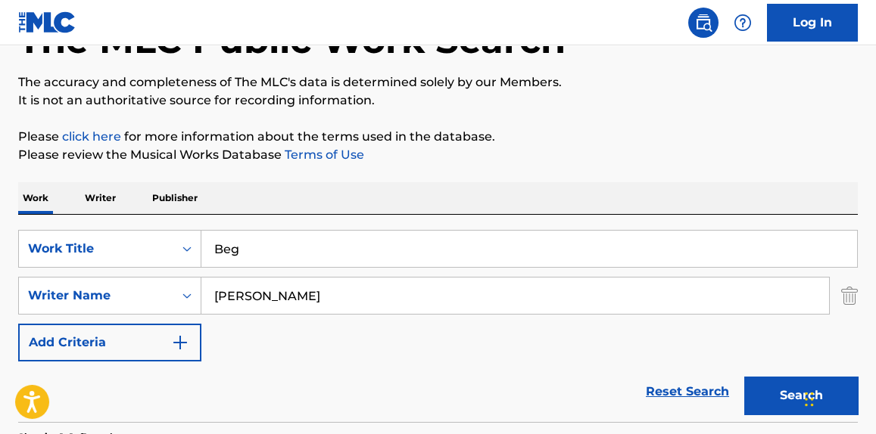
drag, startPoint x: 308, startPoint y: 317, endPoint x: 295, endPoint y: 313, distance: 13.4
click at [300, 317] on div "SearchWithCriteriafe5ef968-577a-4b0d-afca-31d71dcd353a Work Title Beg SearchWit…" at bounding box center [437, 296] width 839 height 132
drag, startPoint x: 200, startPoint y: 294, endPoint x: 61, endPoint y: 280, distance: 139.9
click at [60, 294] on div "SearchWithCriteriac418b470-bcba-4fd7-ad58-f378cc77f2c9 Writer Name [PERSON_NAME]" at bounding box center [437, 296] width 839 height 38
drag, startPoint x: 312, startPoint y: 254, endPoint x: 7, endPoint y: 282, distance: 306.2
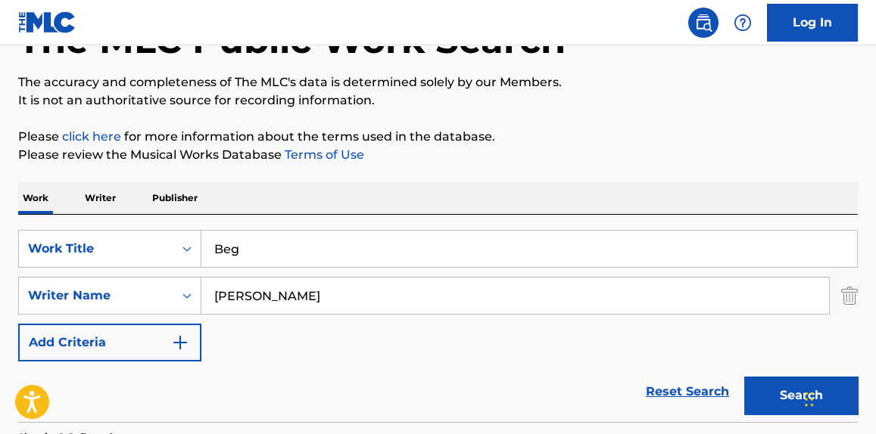
click at [8, 282] on div "The MLC Public Work Search The accuracy and completeness of The MLC's data is d…" at bounding box center [438, 307] width 876 height 660
paste input "WASSUP WIT IT”"
type input "WASSUP WIT IT"
type input "shyniece"
click at [744, 377] on button "Search" at bounding box center [801, 396] width 114 height 38
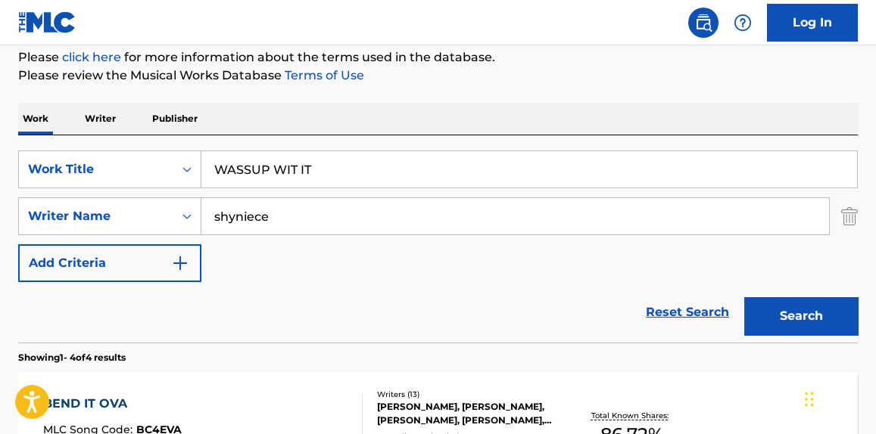
scroll to position [0, 0]
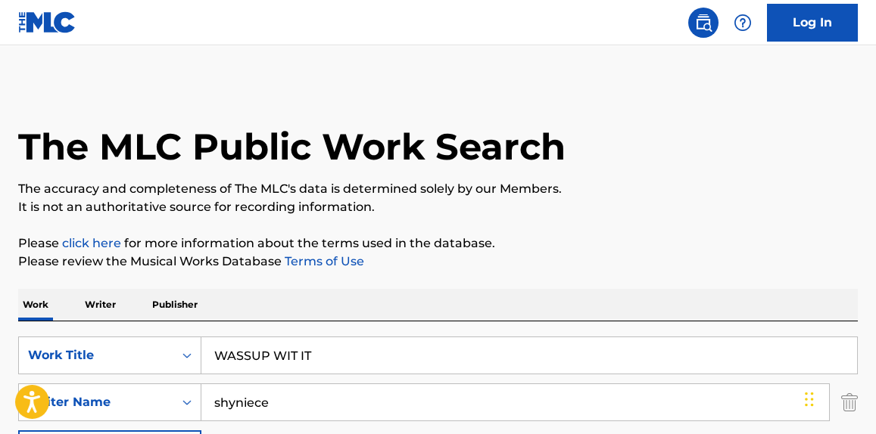
drag, startPoint x: 342, startPoint y: 348, endPoint x: 143, endPoint y: 151, distance: 280.4
click at [67, 352] on div "SearchWithCriteriafe5ef968-577a-4b0d-afca-31d71dcd353a Work Title WASSUP WIT IT" at bounding box center [437, 356] width 839 height 38
paste input "Dead"
type input "Dead"
drag, startPoint x: 317, startPoint y: 402, endPoint x: 57, endPoint y: 398, distance: 260.4
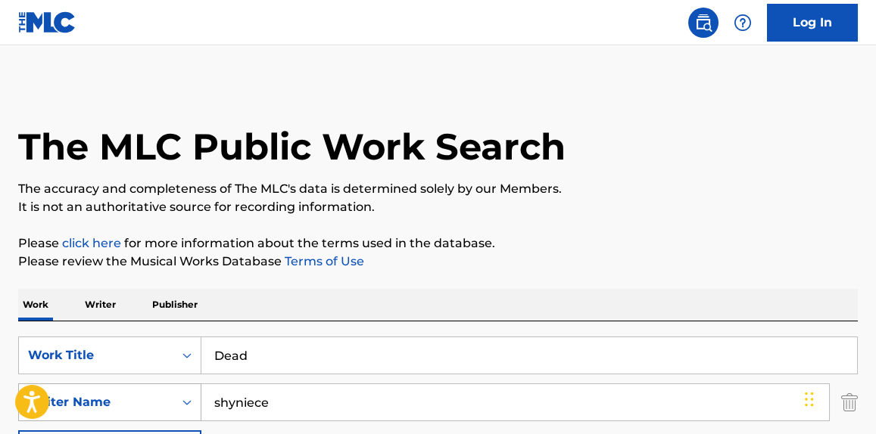
click at [57, 398] on div "SearchWithCriteriac418b470-bcba-4fd7-ad58-f378cc77f2c9 Writer Name shyniece" at bounding box center [437, 403] width 839 height 38
click at [335, 398] on input "gr" at bounding box center [514, 402] width 627 height 36
click at [334, 400] on input "gr" at bounding box center [514, 402] width 627 height 36
click at [332, 402] on input "gr" at bounding box center [514, 402] width 627 height 36
click at [331, 402] on input "gr" at bounding box center [514, 402] width 627 height 36
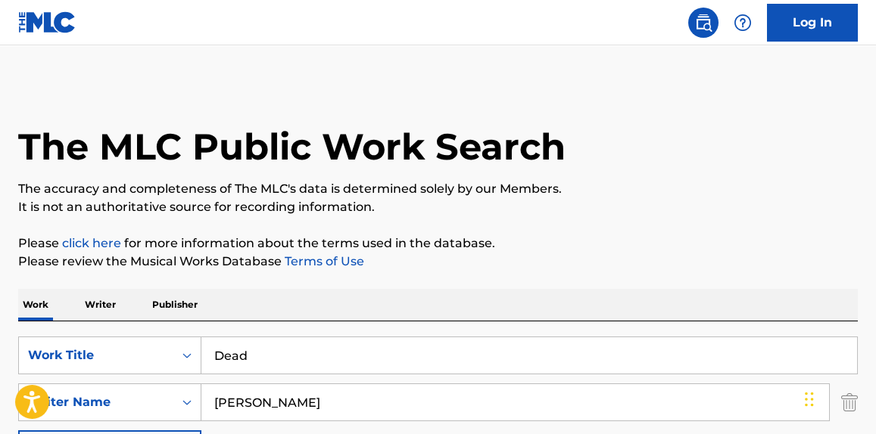
type input "[PERSON_NAME]"
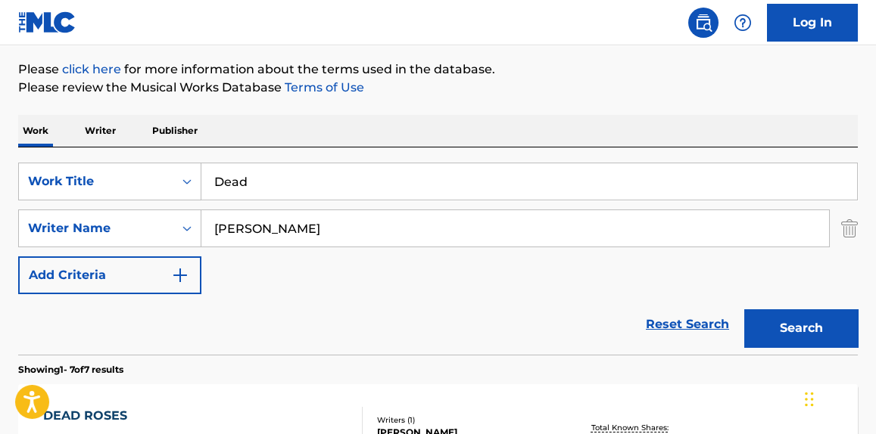
scroll to position [114, 0]
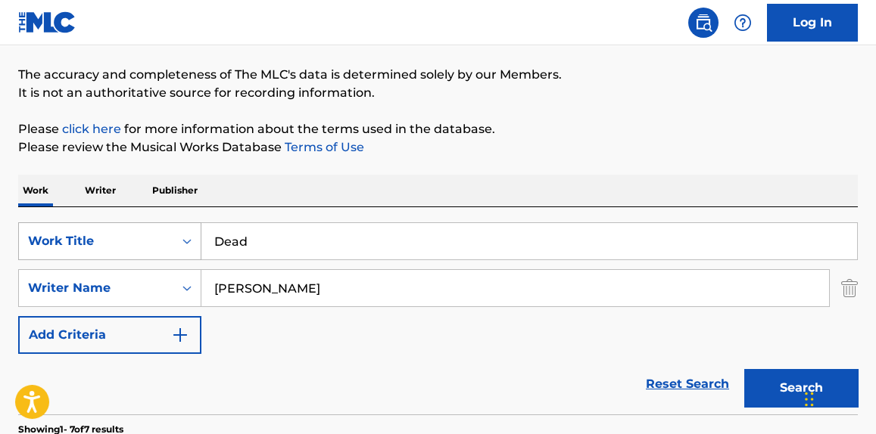
drag, startPoint x: 327, startPoint y: 247, endPoint x: 111, endPoint y: 224, distance: 216.9
click at [65, 257] on div "SearchWithCriteriafe5ef968-577a-4b0d-afca-31d71dcd353a Work Title Dead" at bounding box center [437, 242] width 839 height 38
paste input "Keeper"
type input "Keeper"
drag, startPoint x: 590, startPoint y: 95, endPoint x: 602, endPoint y: 80, distance: 19.9
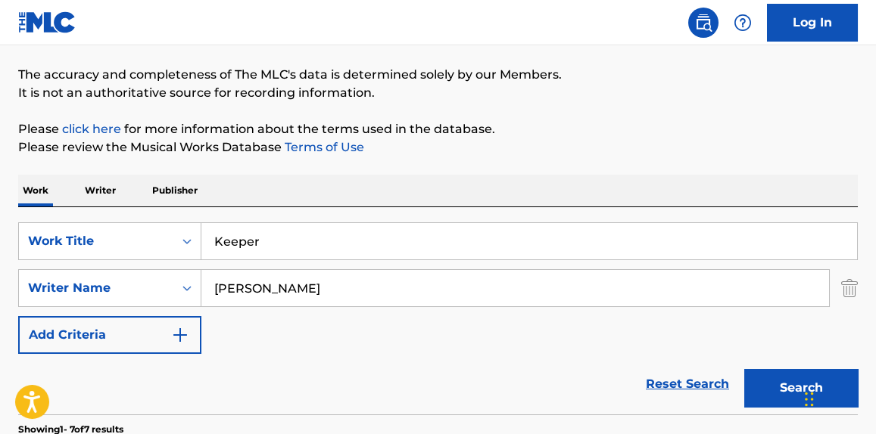
click at [593, 90] on p "It is not an authoritative source for recording information." at bounding box center [437, 93] width 839 height 18
drag, startPoint x: 118, startPoint y: 320, endPoint x: 96, endPoint y: 322, distance: 22.1
click at [92, 322] on div "SearchWithCriteriafe5ef968-577a-4b0d-afca-31d71dcd353a Work Title Keeper Search…" at bounding box center [437, 289] width 839 height 132
paste input "[PERSON_NAME]"
click at [620, 81] on p "The accuracy and completeness of The MLC's data is determined solely by our Mem…" at bounding box center [437, 75] width 839 height 18
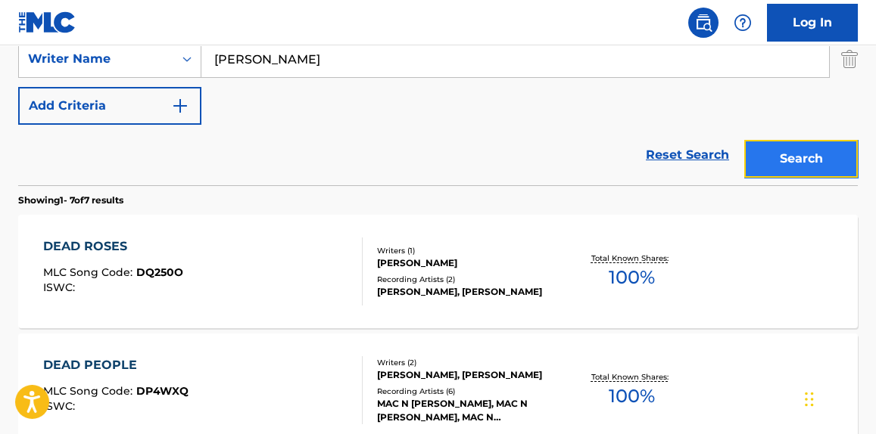
click at [796, 173] on button "Search" at bounding box center [801, 159] width 114 height 38
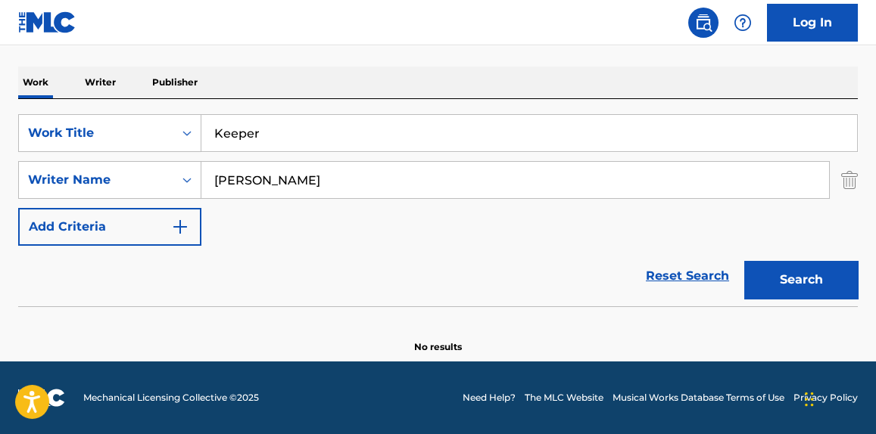
scroll to position [222, 0]
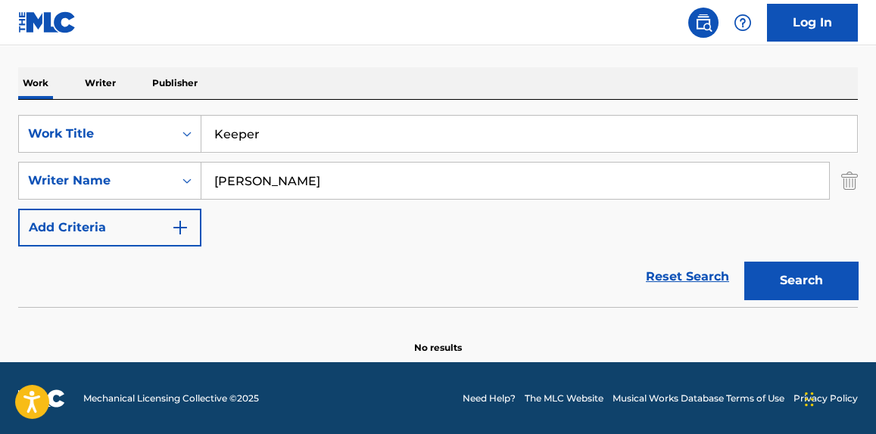
drag, startPoint x: 434, startPoint y: 186, endPoint x: 0, endPoint y: 263, distance: 441.2
click at [0, 254] on div "The MLC Public Work Search The accuracy and completeness of The MLC's data is d…" at bounding box center [438, 108] width 876 height 493
type input "[PERSON_NAME]"
click at [744, 262] on button "Search" at bounding box center [801, 281] width 114 height 38
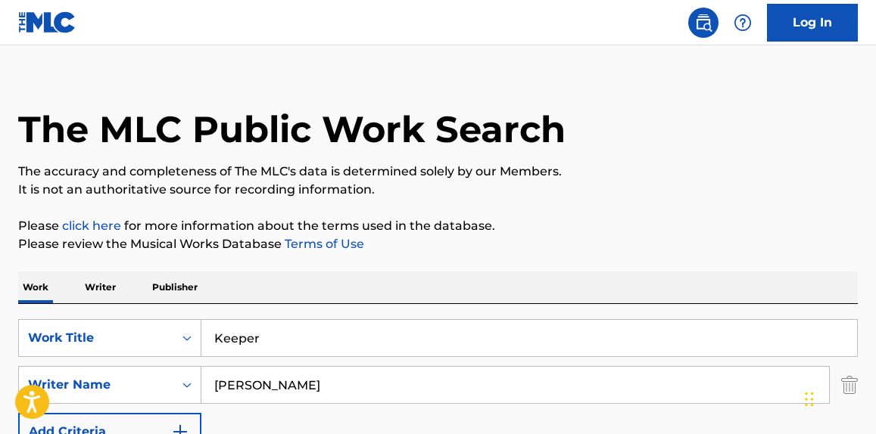
scroll to position [0, 0]
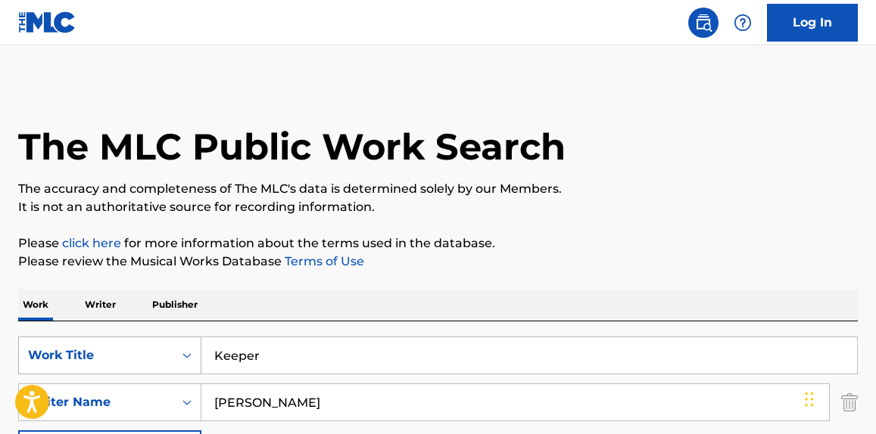
paste input "Chosen"
drag, startPoint x: 341, startPoint y: 356, endPoint x: 73, endPoint y: 347, distance: 268.0
click at [11, 367] on div "The MLC Public Work Search The accuracy and completeness of The MLC's data is d…" at bounding box center [438, 329] width 876 height 493
type input "Chosen"
click at [464, 229] on div "The MLC Public Work Search The accuracy and completeness of The MLC's data is d…" at bounding box center [438, 329] width 876 height 493
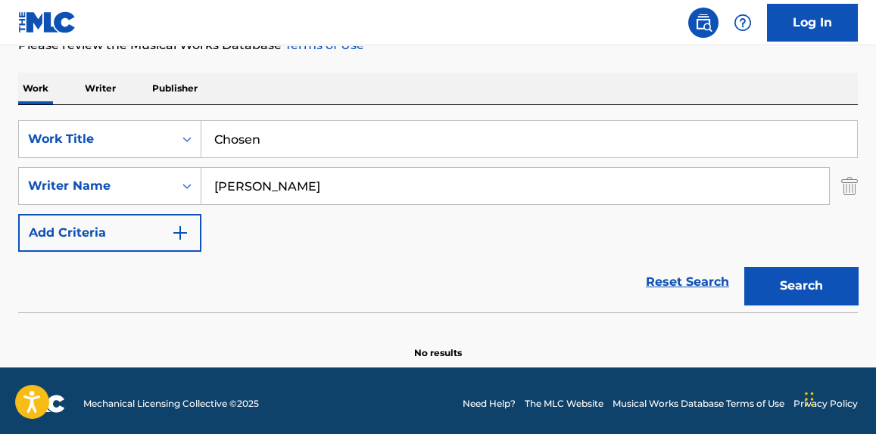
scroll to position [222, 0]
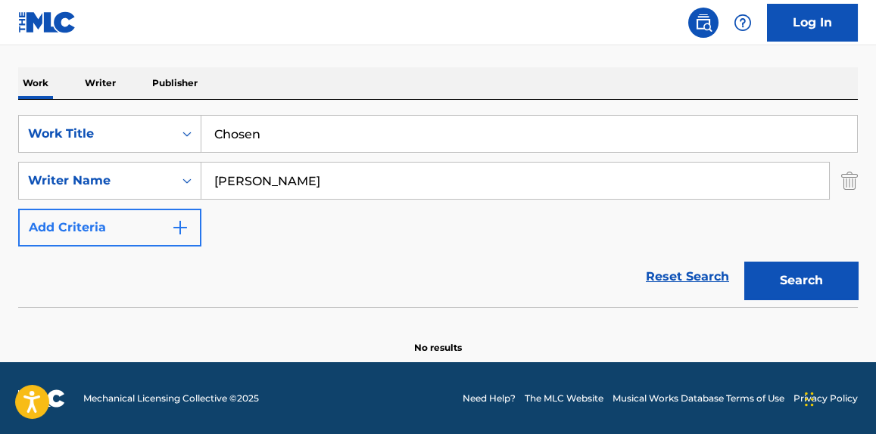
drag, startPoint x: 354, startPoint y: 163, endPoint x: 35, endPoint y: 231, distance: 326.6
click at [35, 231] on div "SearchWithCriteriafe5ef968-577a-4b0d-afca-31d71dcd353a Work Title Chosen Search…" at bounding box center [437, 181] width 839 height 132
click at [744, 262] on button "Search" at bounding box center [801, 281] width 114 height 38
drag, startPoint x: 322, startPoint y: 201, endPoint x: 287, endPoint y: 183, distance: 39.6
click at [42, 215] on div "SearchWithCriteriafe5ef968-577a-4b0d-afca-31d71dcd353a Work Title Chosen Search…" at bounding box center [437, 181] width 839 height 132
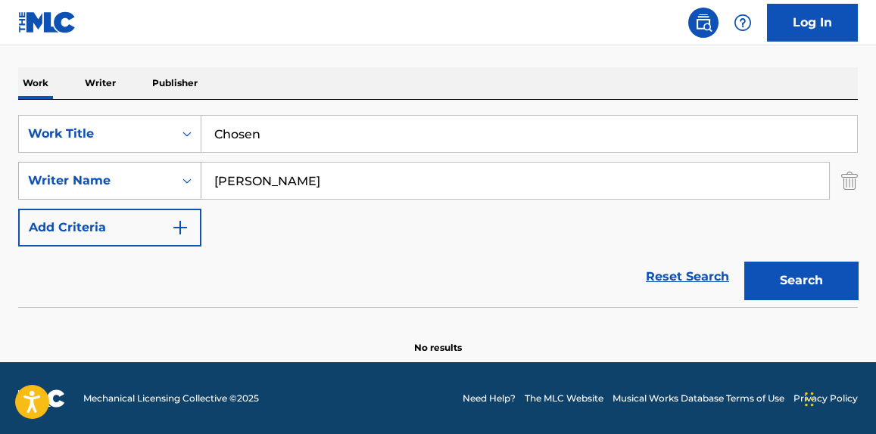
paste input "[PERSON_NAME]"
drag, startPoint x: 370, startPoint y: 180, endPoint x: 110, endPoint y: 188, distance: 260.5
click at [74, 181] on div "SearchWithCriteriac418b470-bcba-4fd7-ad58-f378cc77f2c9 Writer Name [PERSON_NAME]" at bounding box center [437, 181] width 839 height 38
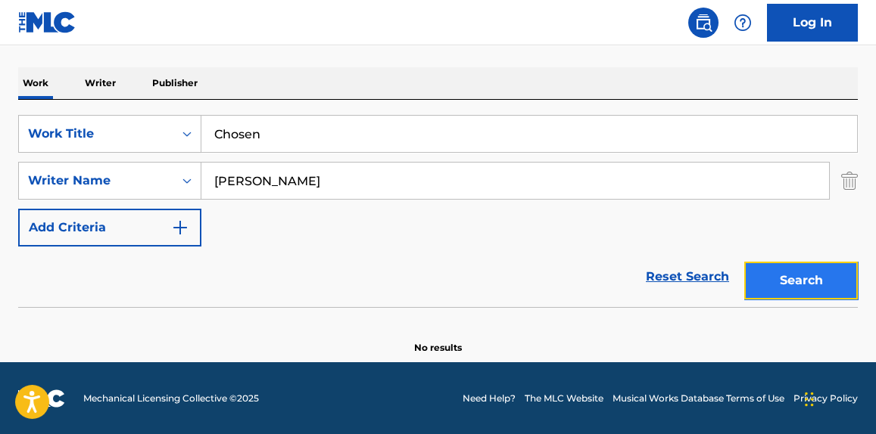
click at [792, 274] on button "Search" at bounding box center [801, 281] width 114 height 38
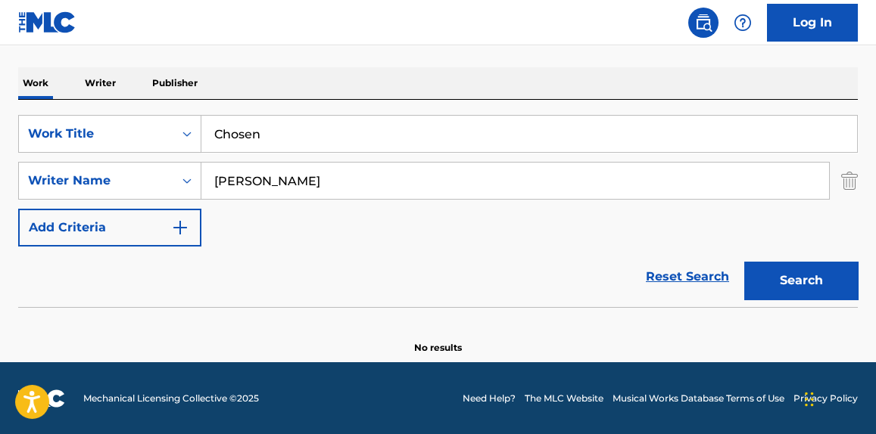
click at [258, 179] on input "[PERSON_NAME]" at bounding box center [514, 181] width 627 height 36
click at [306, 184] on input "[PERSON_NAME]" at bounding box center [514, 181] width 627 height 36
click at [303, 185] on input "[PERSON_NAME]" at bounding box center [514, 181] width 627 height 36
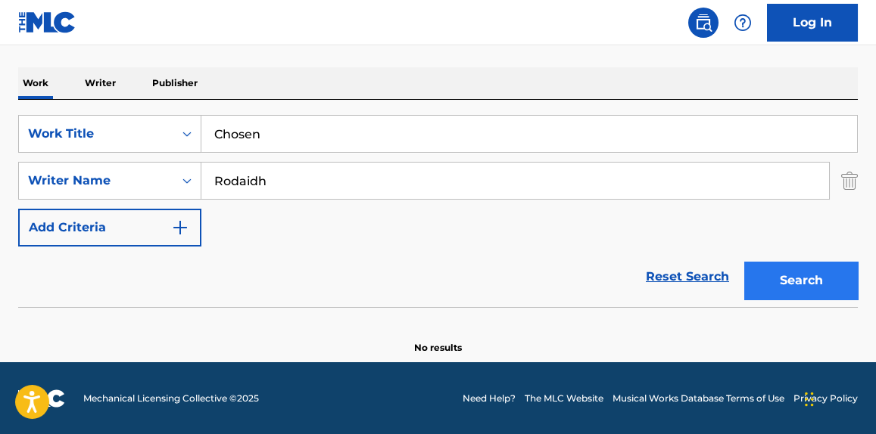
type input "Rodaidh"
click at [778, 289] on button "Search" at bounding box center [801, 281] width 114 height 38
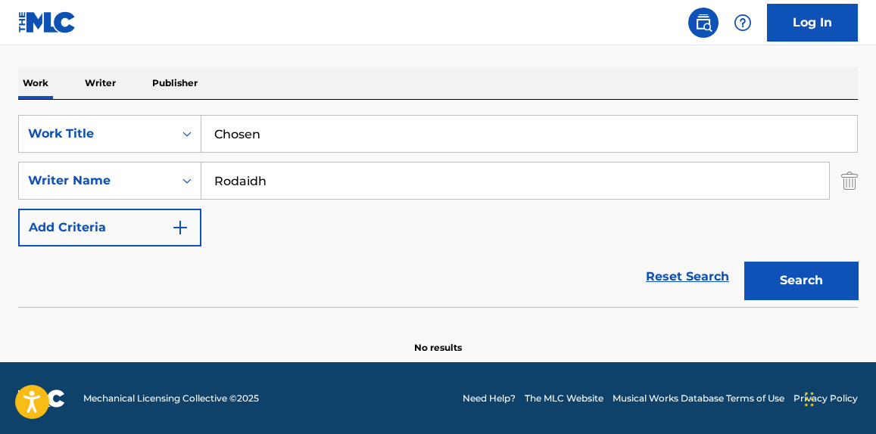
drag, startPoint x: 315, startPoint y: 148, endPoint x: 38, endPoint y: 160, distance: 277.2
click at [40, 156] on div "SearchWithCriteriafe5ef968-577a-4b0d-afca-31d71dcd353a Work Title Chosen Search…" at bounding box center [437, 181] width 839 height 132
paste input "[PERSON_NAME]"
type input "[PERSON_NAME]"
paste input "[PERSON_NAME]"
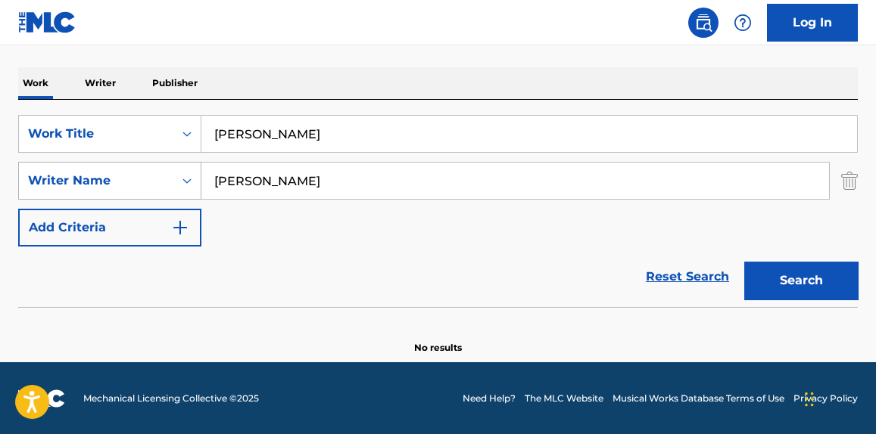
drag, startPoint x: 335, startPoint y: 179, endPoint x: 73, endPoint y: 192, distance: 263.0
click at [73, 192] on div "SearchWithCriteriac418b470-bcba-4fd7-ad58-f378cc77f2c9 Writer Name [PERSON_NAME]" at bounding box center [437, 181] width 839 height 38
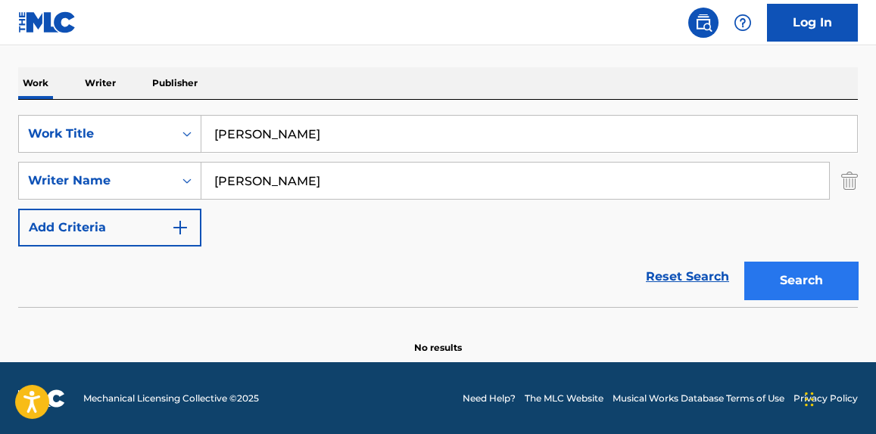
type input "[PERSON_NAME]"
click at [825, 291] on button "Search" at bounding box center [801, 281] width 114 height 38
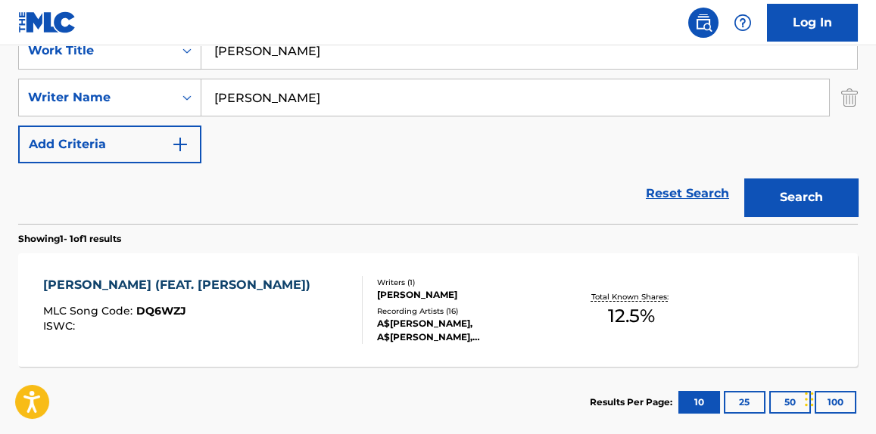
scroll to position [336, 0]
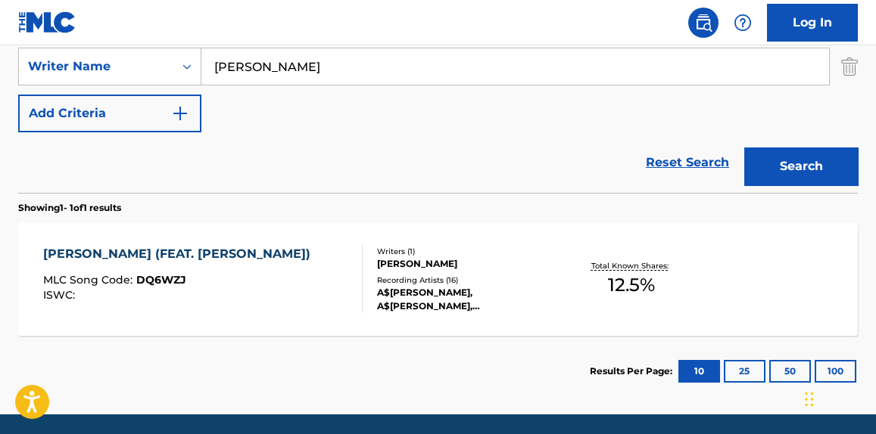
click at [269, 298] on div "[PERSON_NAME] (FEAT. [PERSON_NAME]) MLC Song Code : DQ6WZJ ISWC :" at bounding box center [202, 279] width 319 height 68
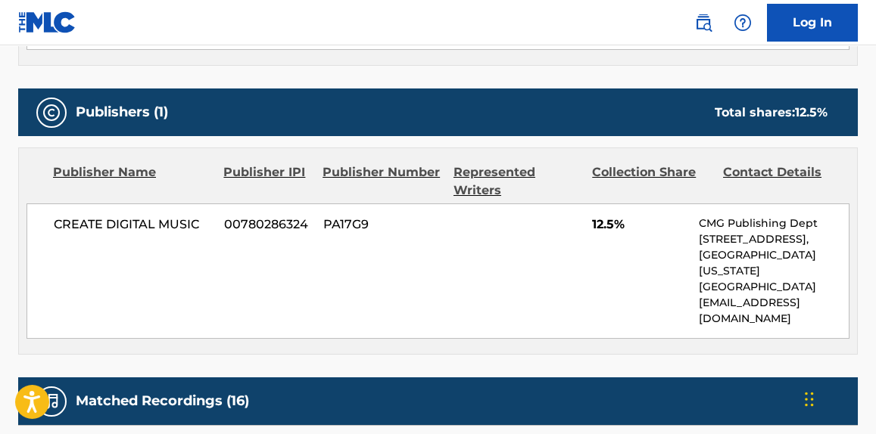
scroll to position [688, 0]
